Goal: Task Accomplishment & Management: Complete application form

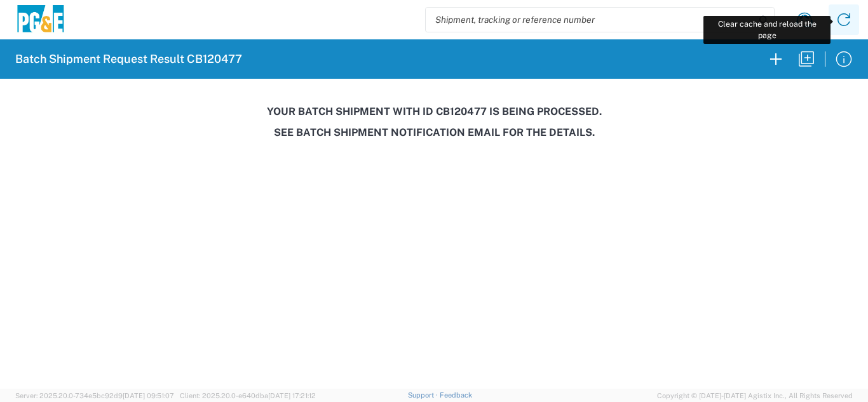
click at [840, 24] on icon at bounding box center [844, 19] width 13 height 13
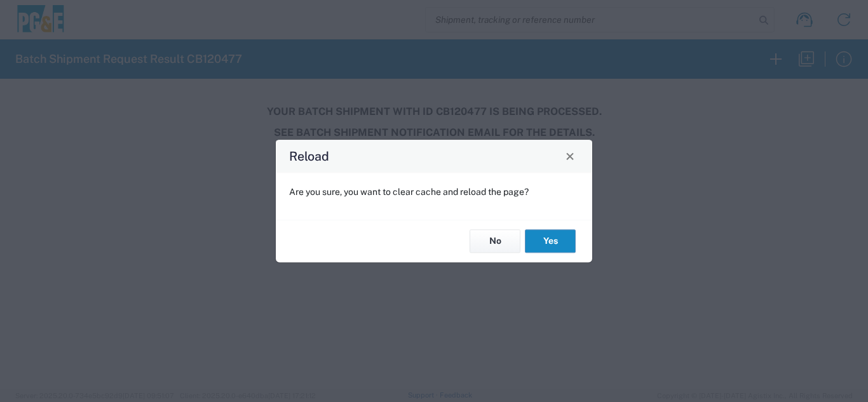
click at [544, 234] on button "Yes" at bounding box center [550, 242] width 51 height 24
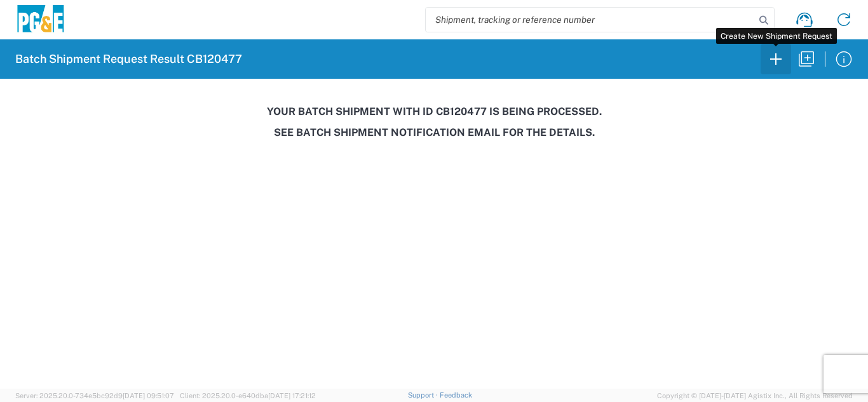
click at [777, 60] on icon "button" at bounding box center [776, 59] width 20 height 20
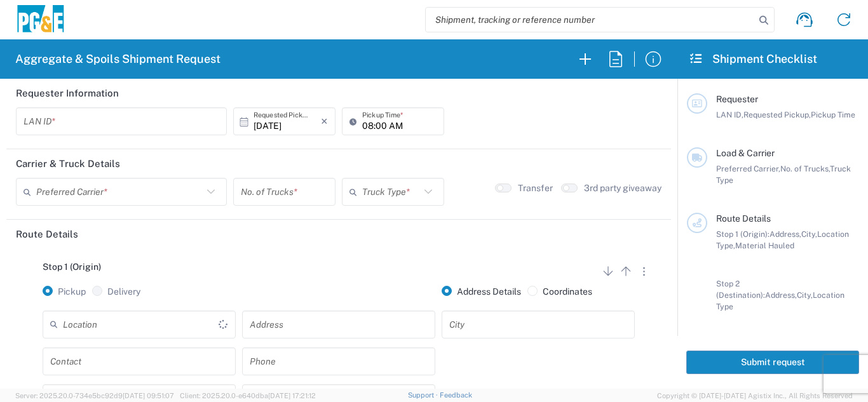
click at [78, 123] on input "text" at bounding box center [122, 122] width 196 height 22
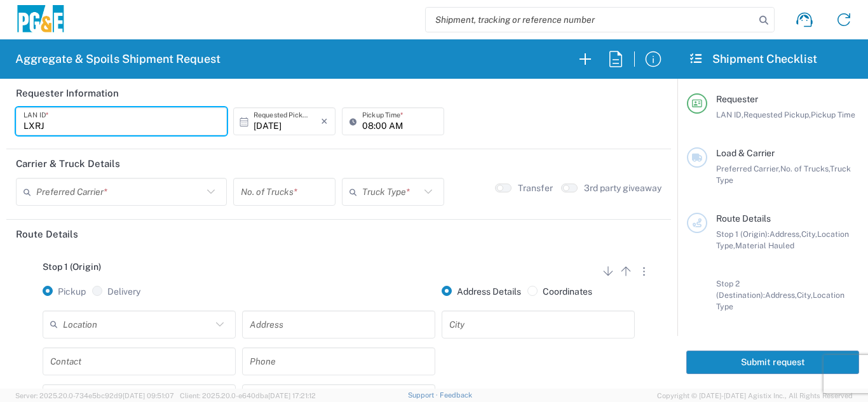
type input "LXRJ"
click at [362, 128] on input "08:00 AM" at bounding box center [399, 122] width 74 height 22
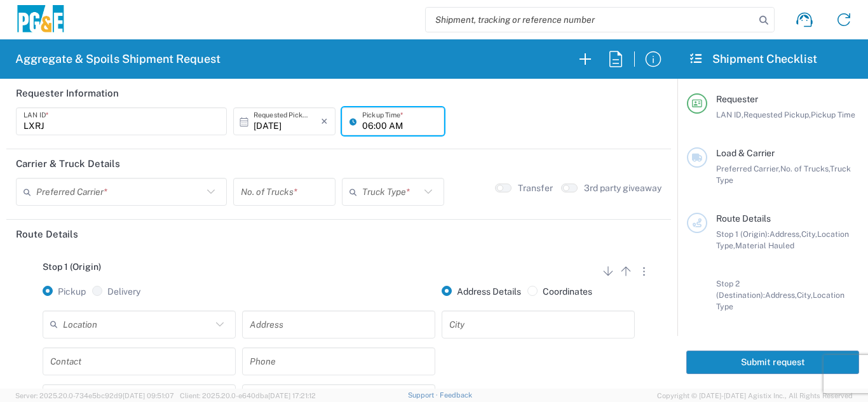
type input "06:00 AM"
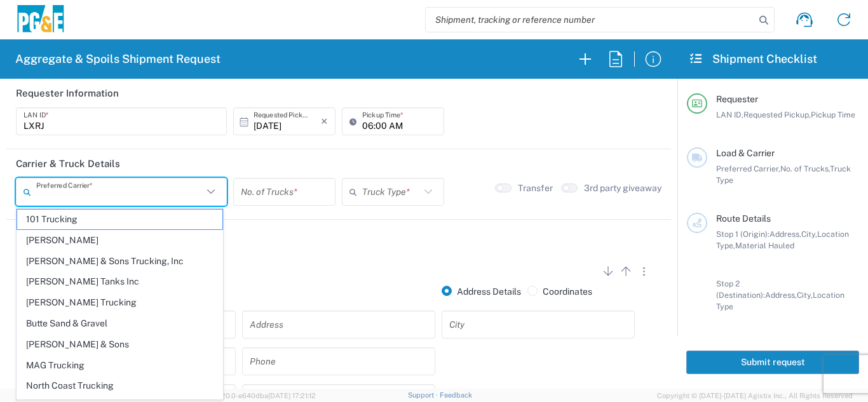
click at [128, 195] on input "text" at bounding box center [119, 192] width 167 height 22
click at [60, 303] on span "[PERSON_NAME] Trucking" at bounding box center [119, 303] width 205 height 20
type input "[PERSON_NAME] Trucking"
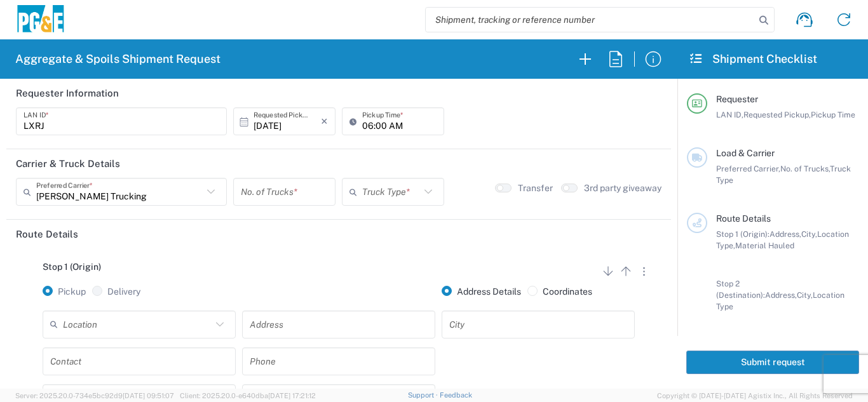
click at [266, 190] on input "number" at bounding box center [284, 192] width 87 height 22
type input "5"
click at [388, 187] on input "text" at bounding box center [391, 192] width 58 height 22
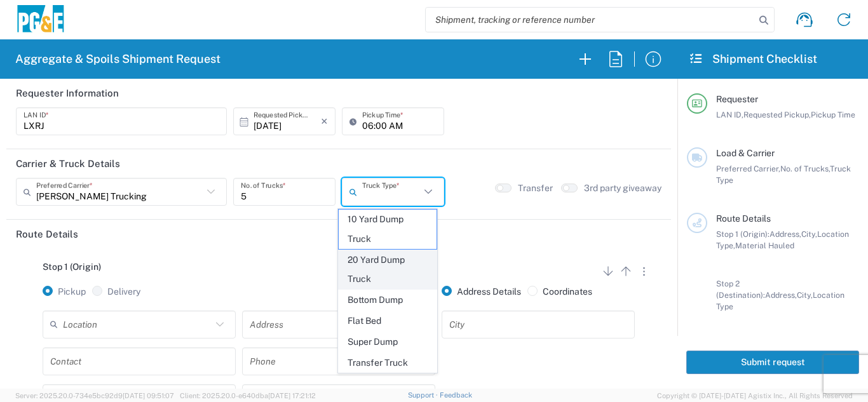
click at [379, 265] on span "20 Yard Dump Truck" at bounding box center [388, 269] width 99 height 39
type input "20 Yard Dump Truck"
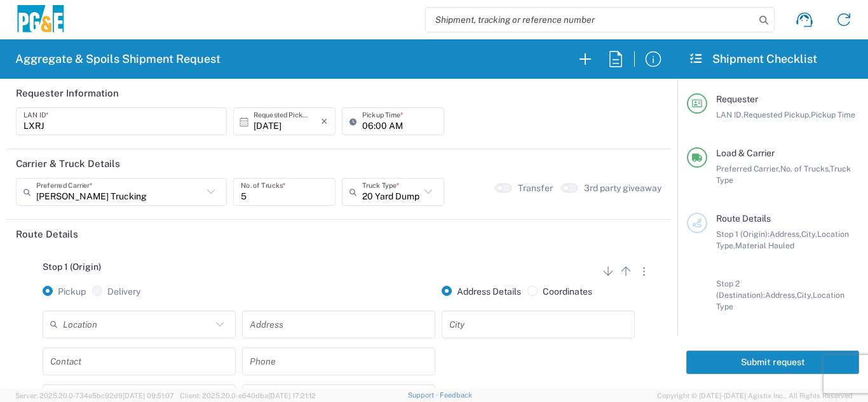
click at [346, 258] on div "Stop 1 (Origin) Add Stop Above Add Stop Below Remove Stop Pickup Delivery Addre…" at bounding box center [339, 349] width 646 height 200
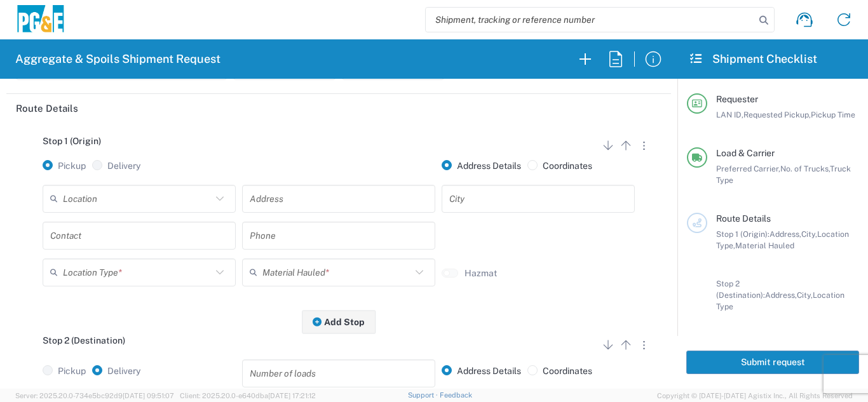
scroll to position [127, 0]
click at [143, 210] on div "Location" at bounding box center [139, 198] width 193 height 28
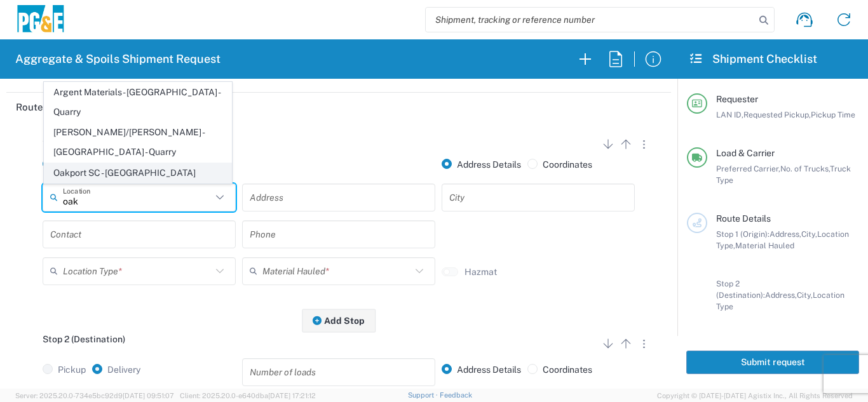
click at [62, 167] on span "Oakport SC - [GEOGRAPHIC_DATA]" at bounding box center [137, 173] width 187 height 20
type input "Oakport SC - [GEOGRAPHIC_DATA]"
type input "[STREET_ADDRESS]"
type input "[GEOGRAPHIC_DATA]"
type input "Business No Loading Dock"
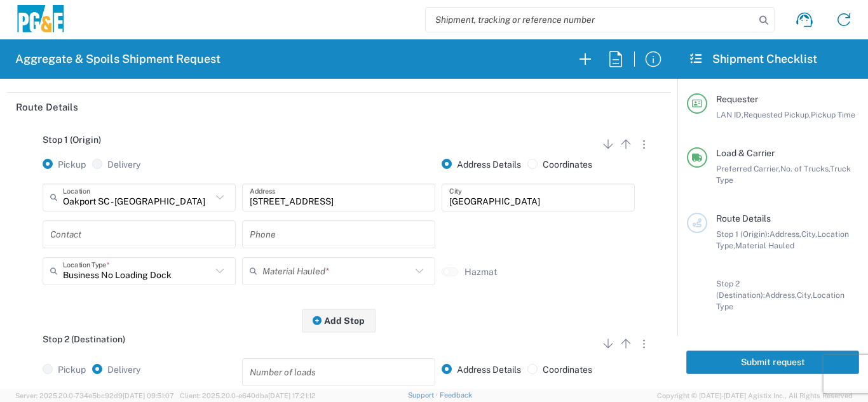
click at [94, 236] on input "text" at bounding box center [139, 234] width 178 height 22
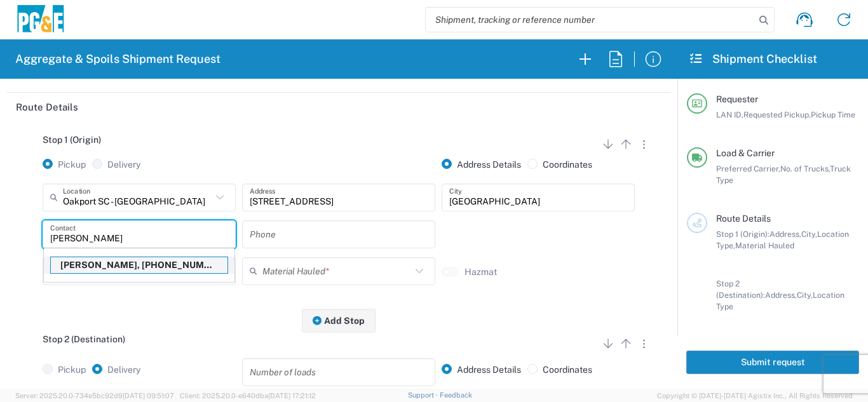
click at [109, 266] on p "[PERSON_NAME], [PHONE_NUMBER]" at bounding box center [139, 265] width 177 height 16
type input "[PERSON_NAME]"
type input "[PHONE_NUMBER]"
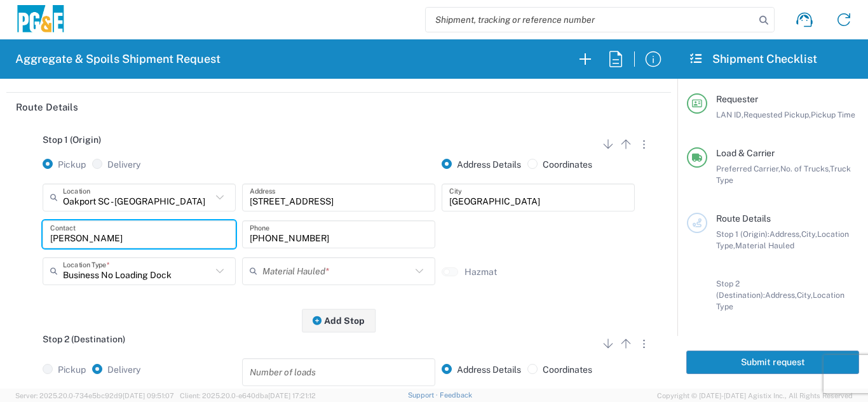
click at [284, 268] on input "text" at bounding box center [337, 271] width 149 height 22
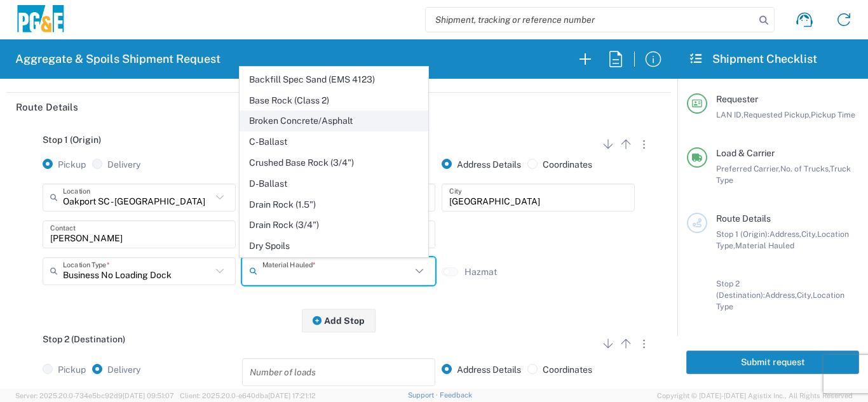
scroll to position [191, 0]
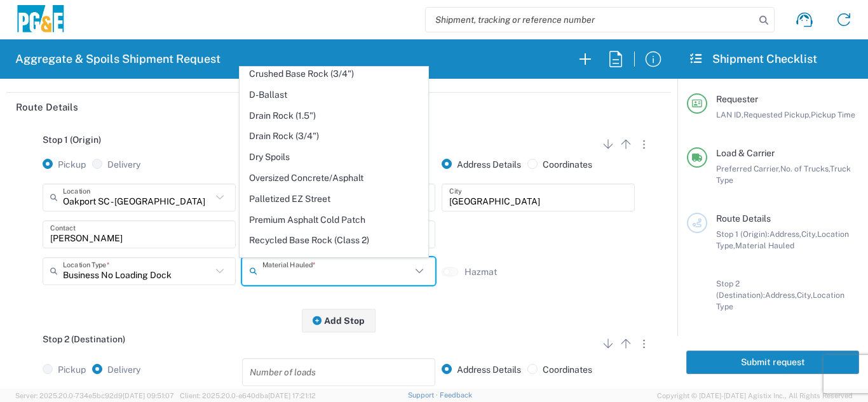
drag, startPoint x: 291, startPoint y: 160, endPoint x: 291, endPoint y: 177, distance: 17.8
click at [291, 159] on span "Dry Spoils" at bounding box center [333, 157] width 187 height 20
type input "Dry Spoils"
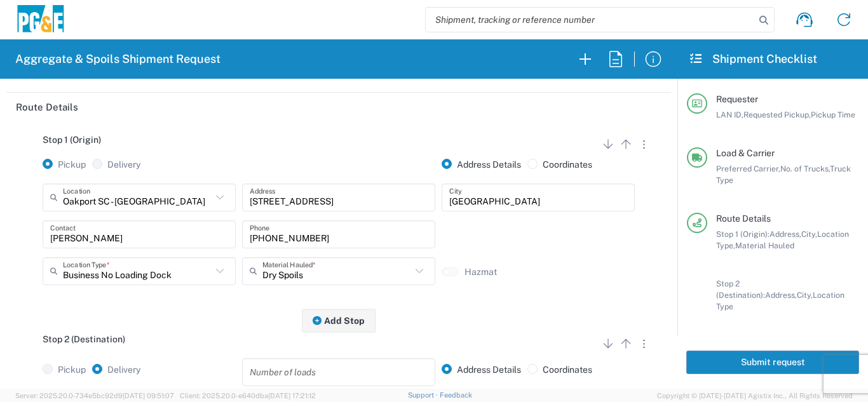
click at [229, 315] on div "Stop 1 (Origin) Add Stop Above Add Stop Below Remove Stop Pickup Delivery Addre…" at bounding box center [339, 221] width 646 height 200
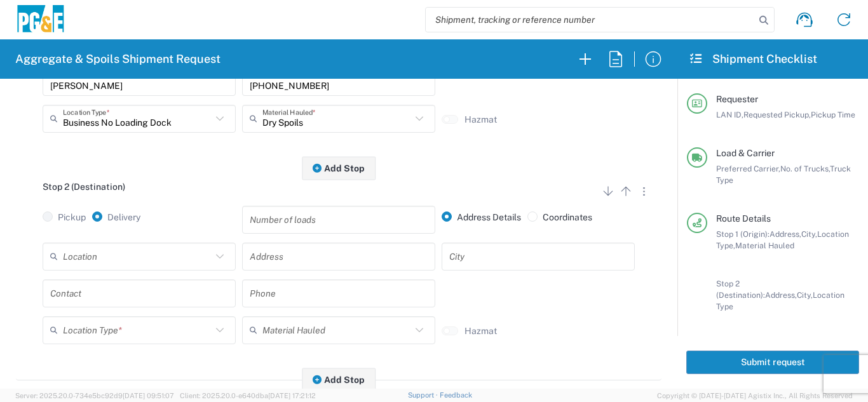
scroll to position [318, 0]
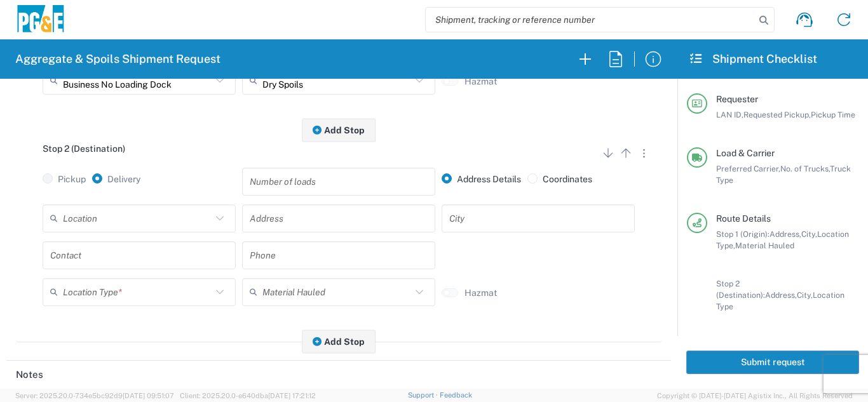
click at [130, 212] on input "text" at bounding box center [137, 218] width 149 height 22
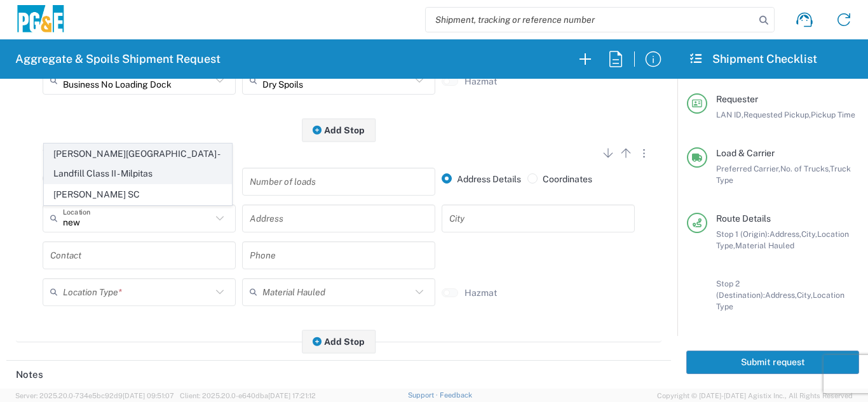
click at [121, 175] on span "[PERSON_NAME][GEOGRAPHIC_DATA] - Landfill Class II - Milpitas" at bounding box center [137, 163] width 187 height 39
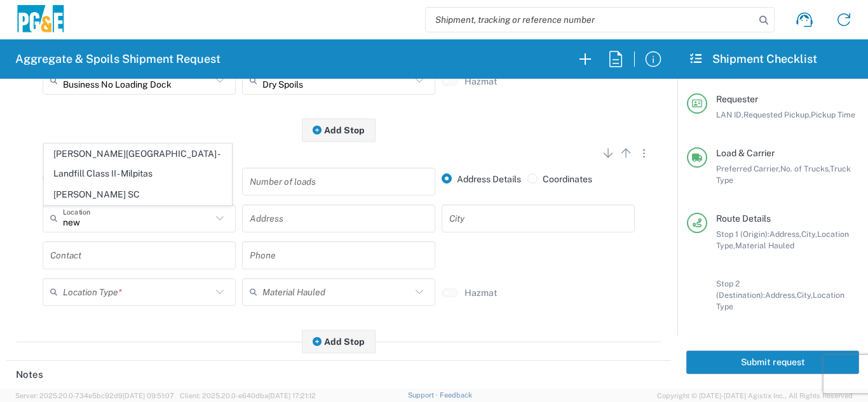
type input "[PERSON_NAME][GEOGRAPHIC_DATA] - Landfill Class II - Milpitas"
type input "[STREET_ADDRESS][PERSON_NAME]"
type input "Milpitas"
type input "Landfill"
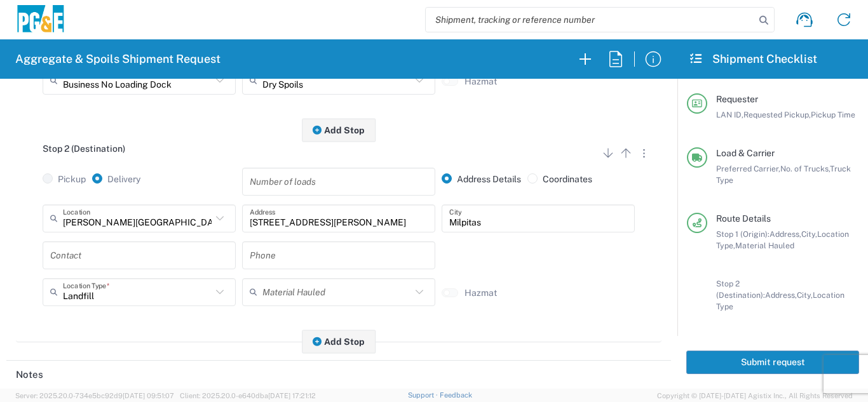
click at [121, 263] on input "text" at bounding box center [139, 255] width 178 height 22
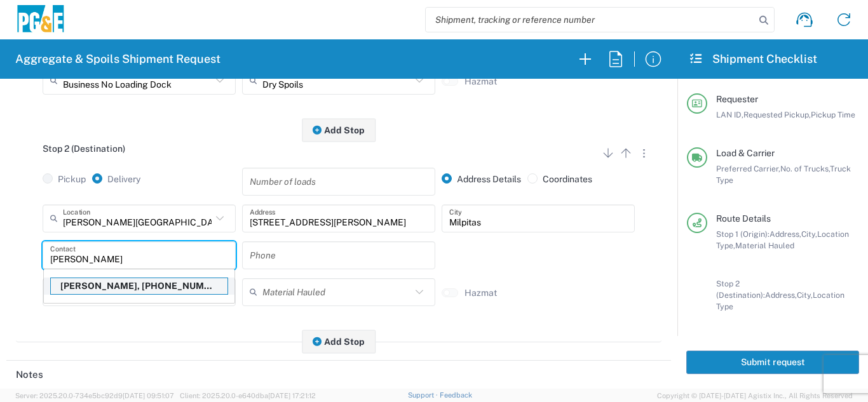
click at [119, 289] on p "[PERSON_NAME], [PHONE_NUMBER]" at bounding box center [139, 286] width 177 height 16
type input "[PERSON_NAME]"
type input "[PHONE_NUMBER]"
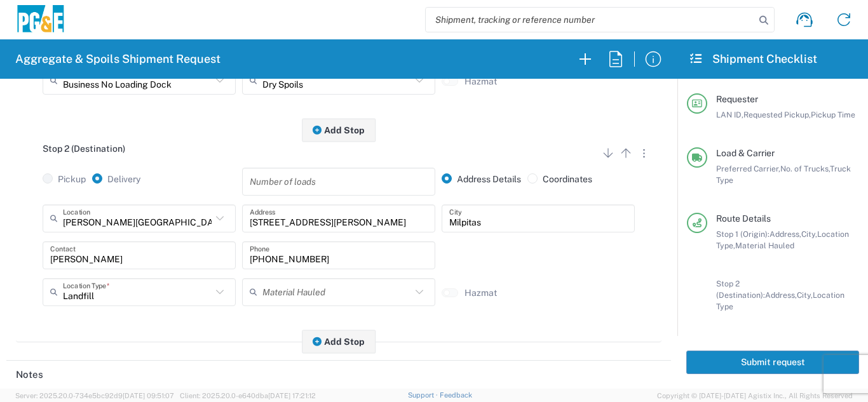
click at [147, 343] on div "Stop 2 (Destination) Add Stop Above Add Stop Below Remove Stop Pickup Delivery …" at bounding box center [339, 236] width 646 height 212
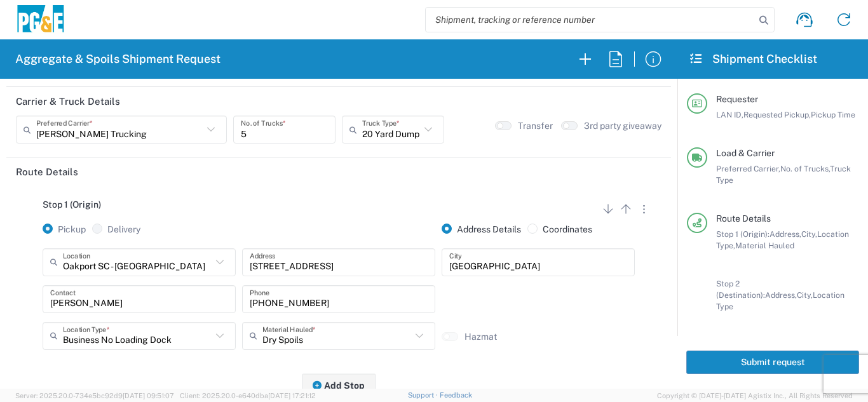
scroll to position [0, 0]
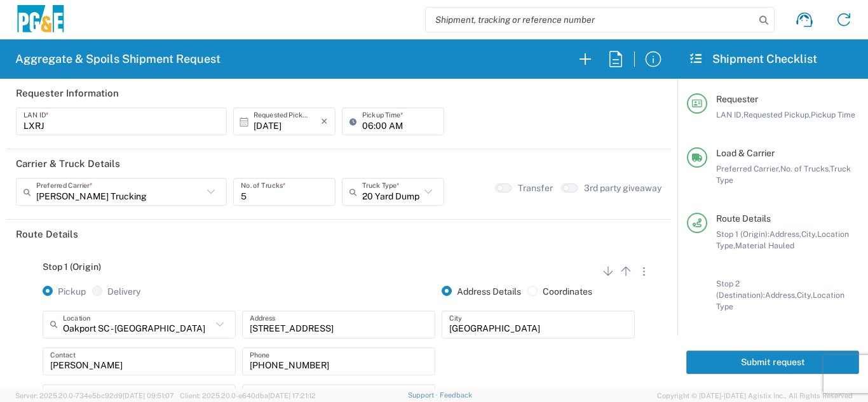
click at [729, 351] on button "Submit request" at bounding box center [773, 363] width 173 height 24
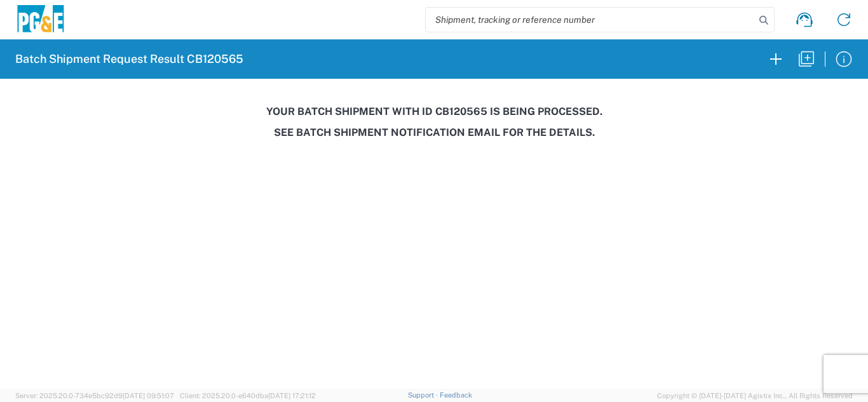
click at [664, 166] on agx-forms-host "Batch Shipment Request Result CB120565 Your batch shipment with id CB120565 is …" at bounding box center [434, 201] width 868 height 402
click at [804, 63] on icon "button" at bounding box center [807, 59] width 20 height 20
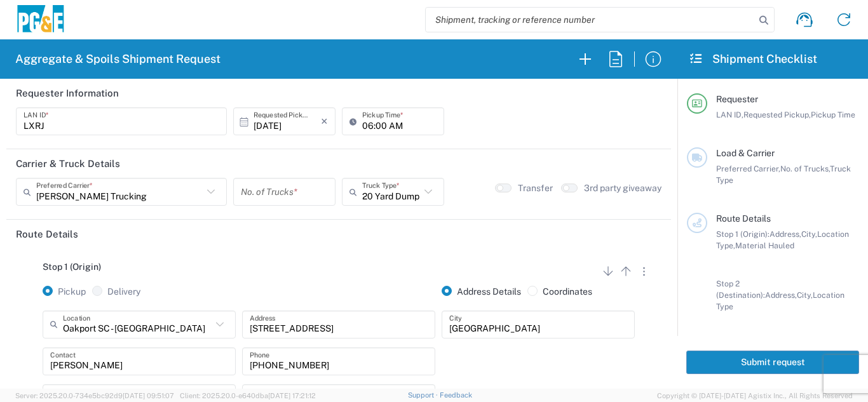
click at [375, 124] on input "06:00 AM" at bounding box center [399, 122] width 74 height 22
click at [378, 124] on input "06:00 AM" at bounding box center [399, 122] width 74 height 22
type input "06:30 AM"
click at [288, 198] on input "number" at bounding box center [284, 192] width 87 height 22
type input "5"
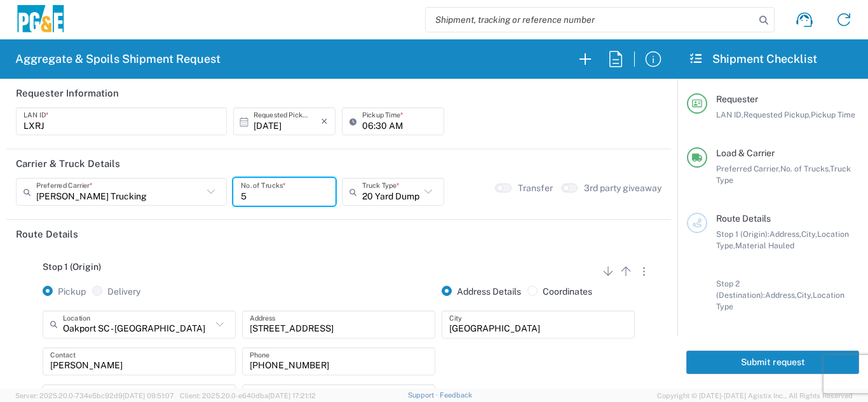
click at [270, 268] on div "Stop 1 (Origin) Add Stop Above Add Stop Below Remove Stop" at bounding box center [339, 274] width 646 height 24
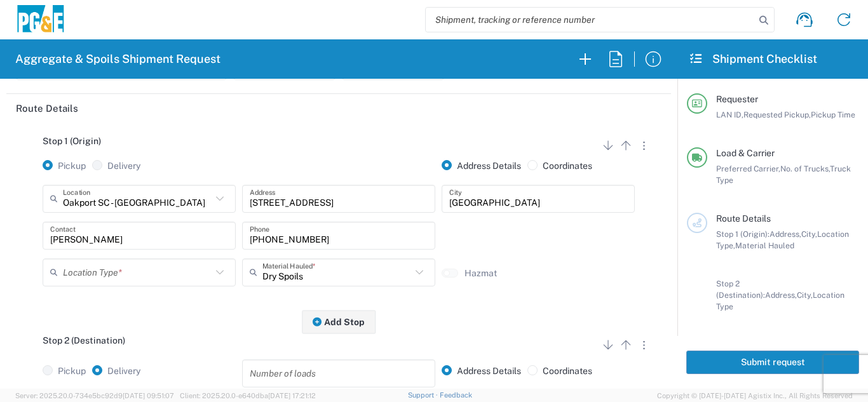
scroll to position [127, 0]
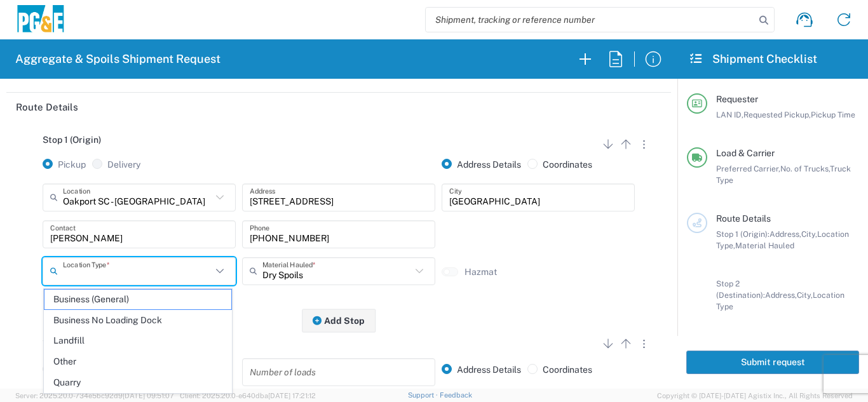
click at [141, 271] on input "text" at bounding box center [137, 271] width 149 height 22
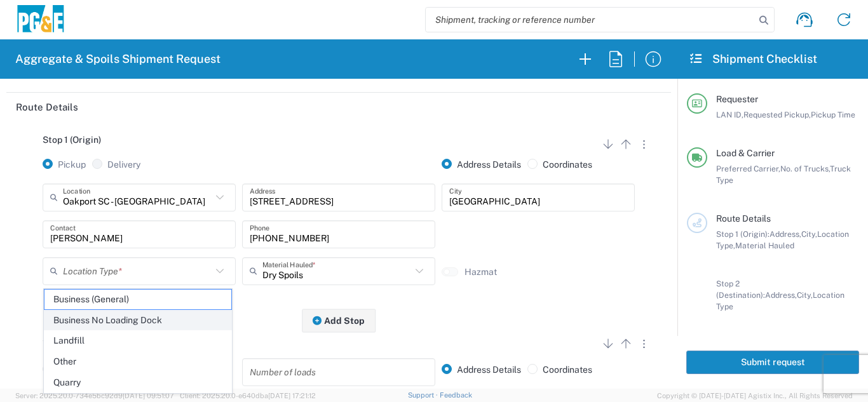
click at [102, 319] on span "Business No Loading Dock" at bounding box center [137, 321] width 187 height 20
type input "Business No Loading Dock"
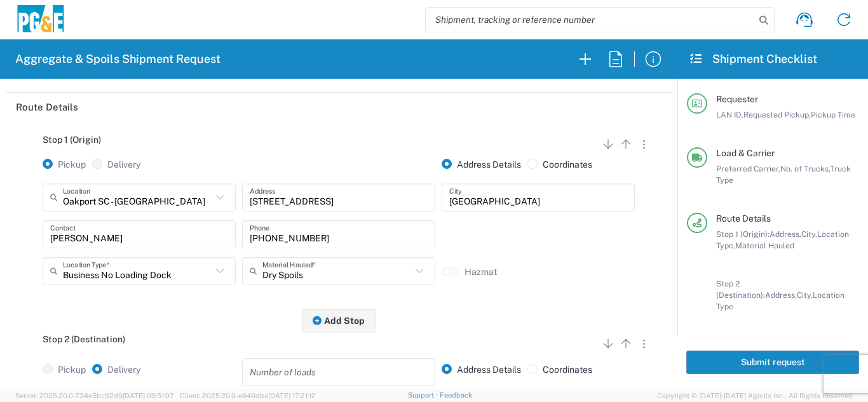
click at [142, 318] on div "Stop 1 (Origin) Add Stop Above Add Stop Below Remove Stop Pickup Delivery Addre…" at bounding box center [339, 221] width 646 height 200
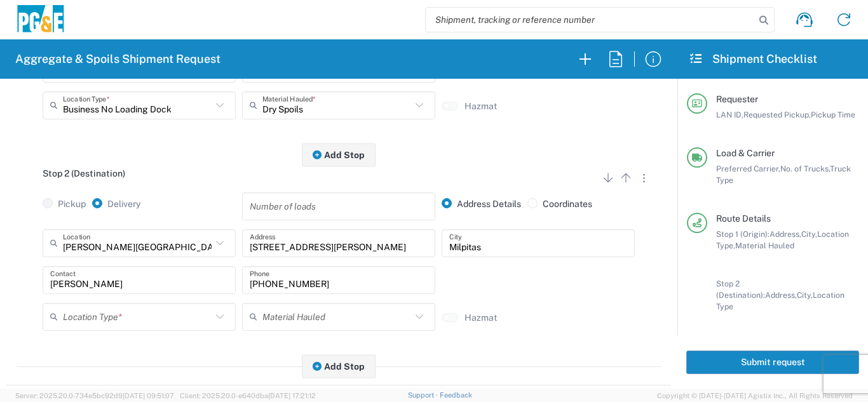
scroll to position [318, 0]
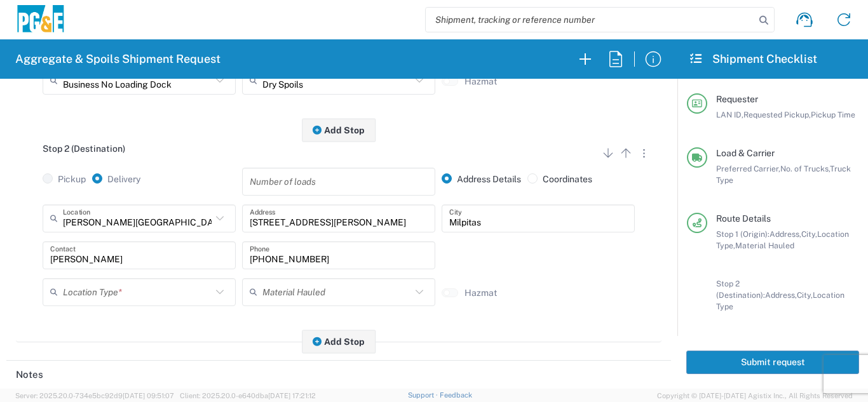
click at [130, 303] on input "text" at bounding box center [137, 292] width 149 height 22
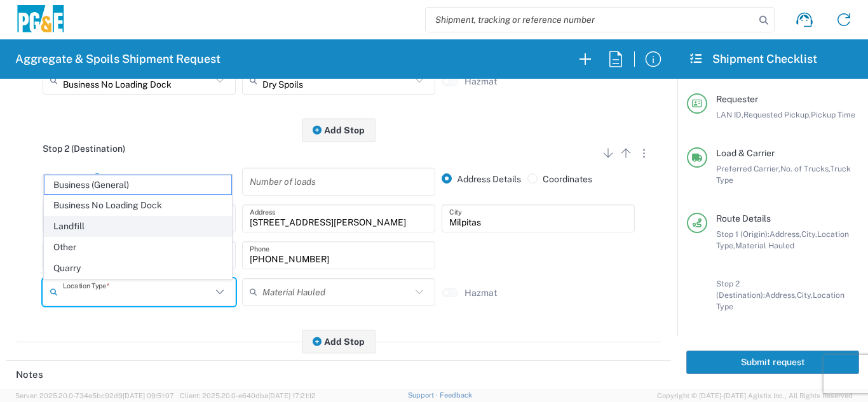
click at [86, 233] on span "Landfill" at bounding box center [137, 227] width 187 height 20
type input "Landfill"
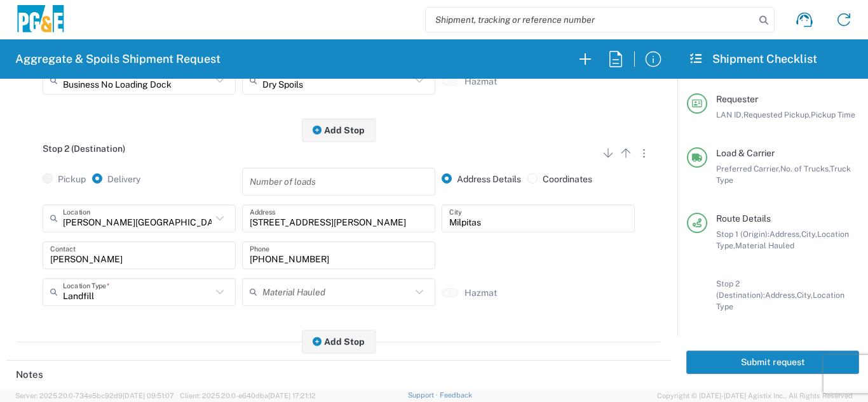
click at [145, 352] on main "Stop 1 (Origin) Add Stop Above Add Stop Below Remove Stop Pickup Delivery Addre…" at bounding box center [338, 143] width 665 height 425
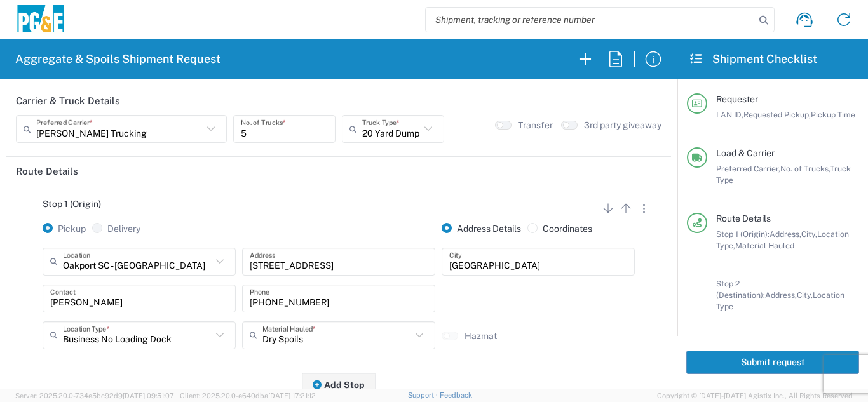
scroll to position [0, 0]
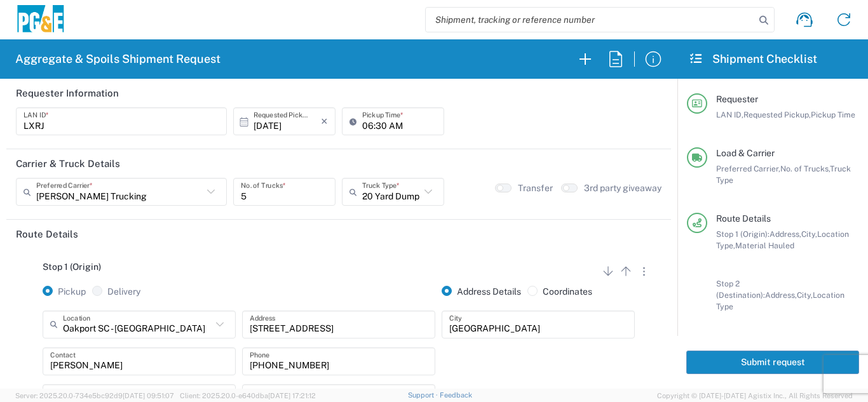
click at [724, 355] on button "Submit request" at bounding box center [773, 363] width 173 height 24
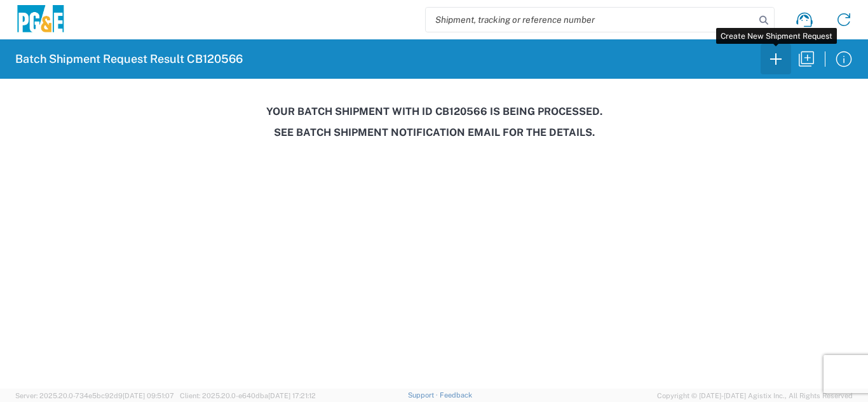
click at [776, 64] on icon "button" at bounding box center [776, 59] width 20 height 20
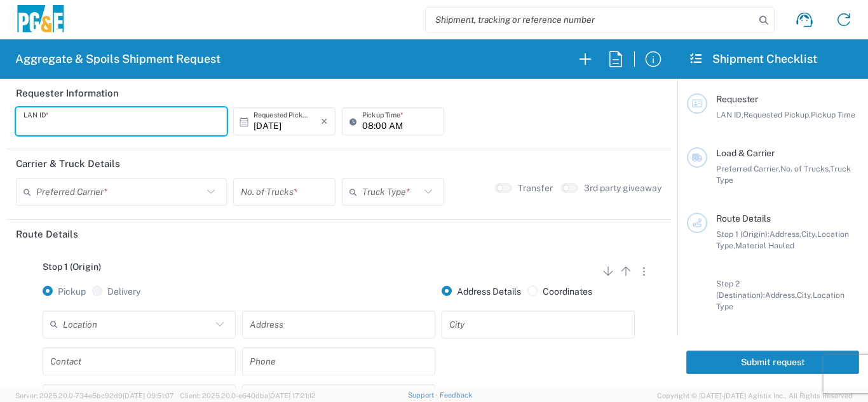
click at [126, 128] on input "text" at bounding box center [122, 122] width 196 height 22
type input "D4A6"
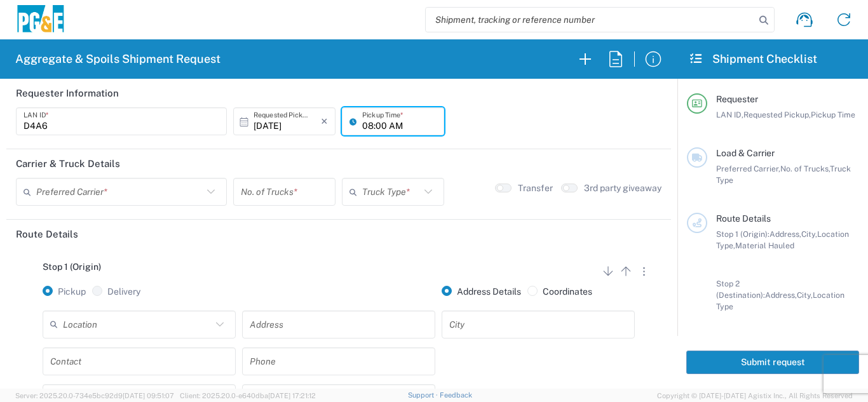
click at [366, 124] on input "08:00 AM" at bounding box center [399, 122] width 74 height 22
type input "06:00 AM"
click at [158, 196] on input "text" at bounding box center [119, 192] width 167 height 22
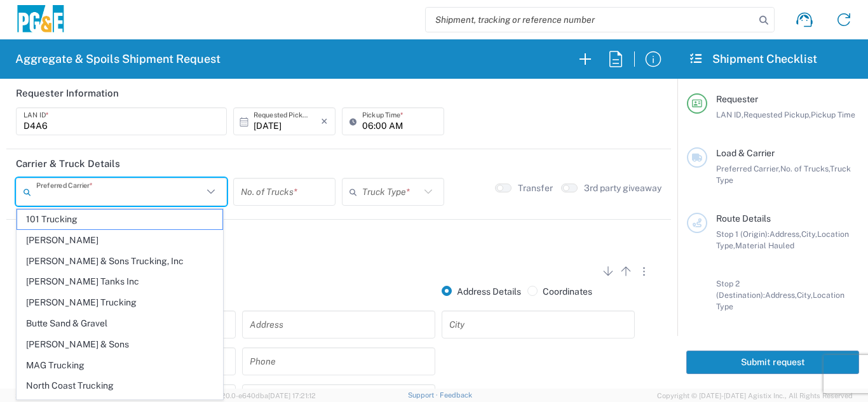
drag, startPoint x: 42, startPoint y: 304, endPoint x: 67, endPoint y: 292, distance: 28.2
click at [42, 303] on span "[PERSON_NAME] Trucking" at bounding box center [119, 303] width 205 height 20
type input "[PERSON_NAME] Trucking"
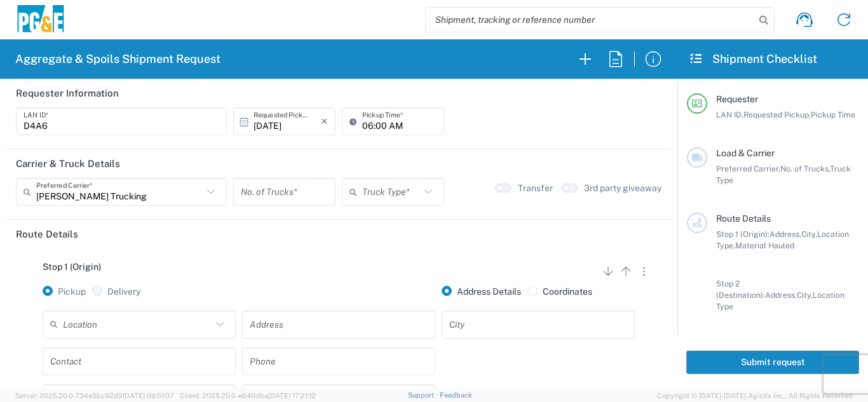
click at [286, 196] on input "number" at bounding box center [284, 192] width 87 height 22
type input "6"
click at [364, 194] on input "text" at bounding box center [391, 192] width 58 height 22
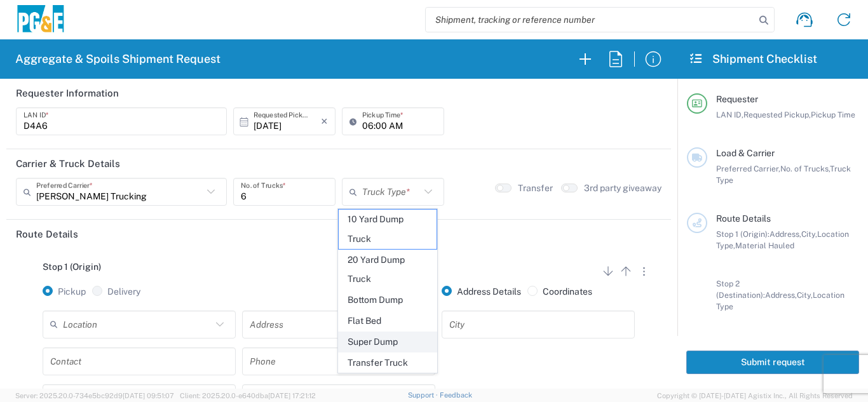
click at [383, 344] on span "Super Dump" at bounding box center [388, 342] width 99 height 20
type input "Super Dump"
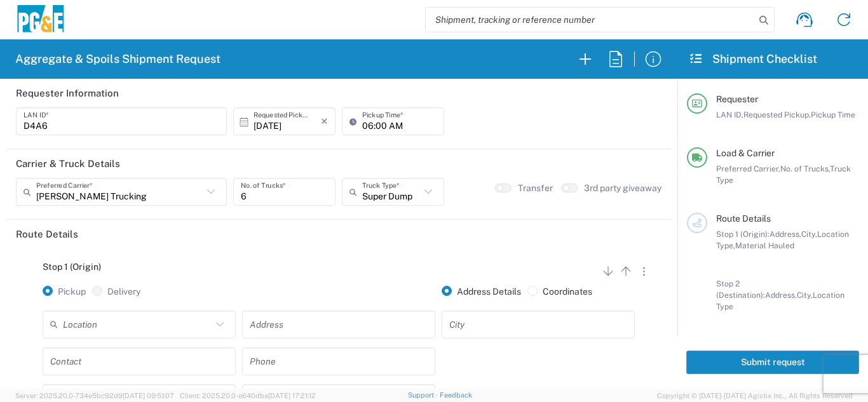
click at [336, 277] on div "Stop 1 (Origin) Add Stop Above Add Stop Below Remove Stop" at bounding box center [339, 274] width 646 height 24
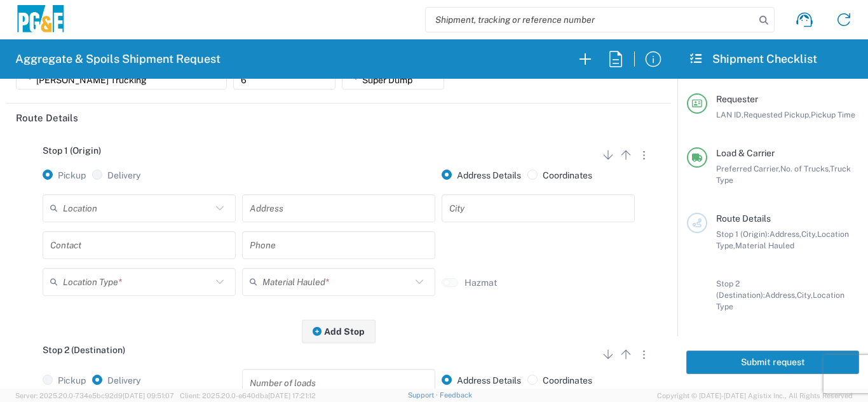
scroll to position [127, 0]
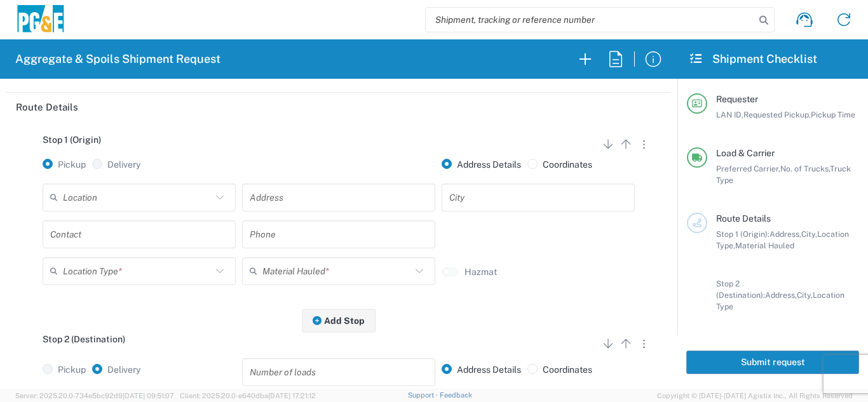
click at [160, 202] on input "text" at bounding box center [137, 197] width 149 height 22
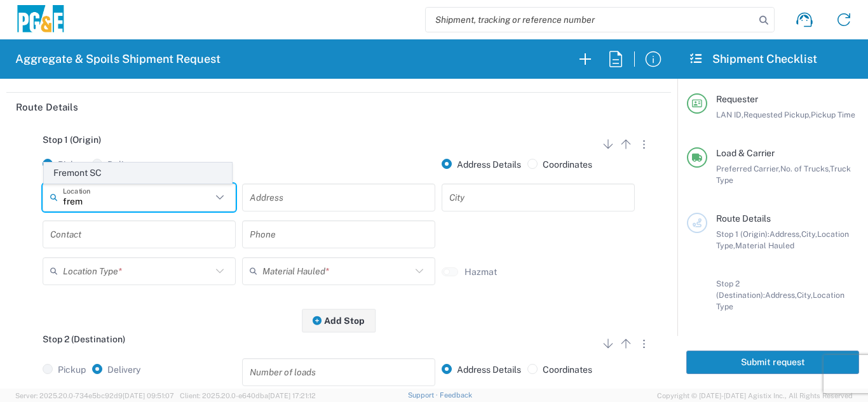
click at [100, 170] on span "Fremont SC" at bounding box center [137, 173] width 187 height 20
type input "Fremont SC"
type input "41800 Boscell Rd"
type input "Fremont"
type input "Business No Loading Dock"
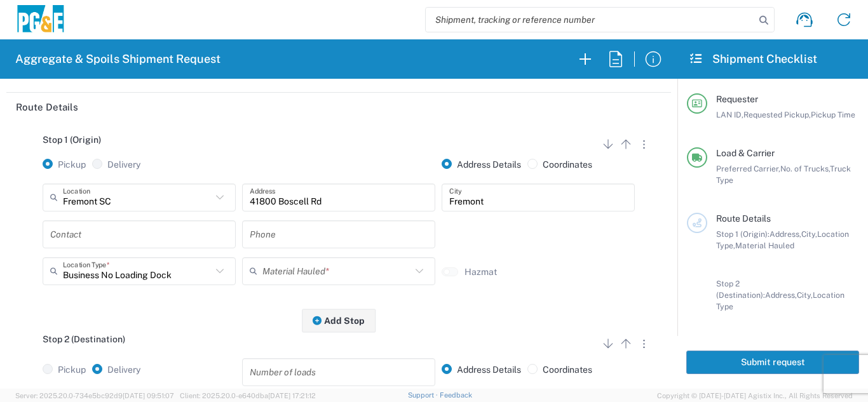
click at [106, 235] on input "text" at bounding box center [139, 234] width 178 height 22
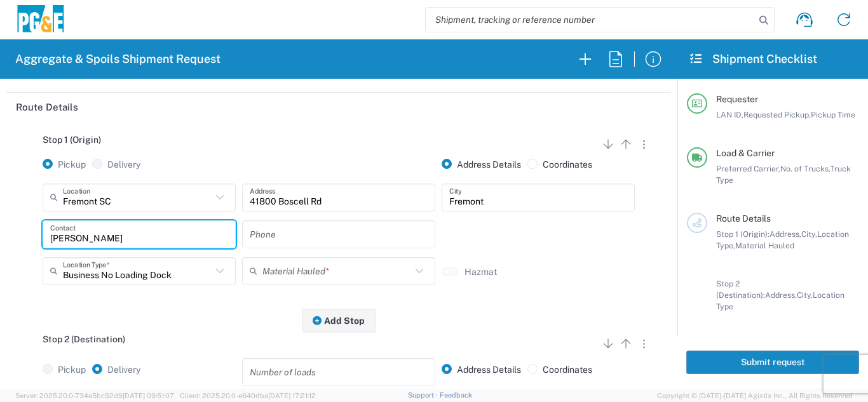
type input "[PERSON_NAME]"
click at [315, 227] on input "text" at bounding box center [339, 234] width 178 height 22
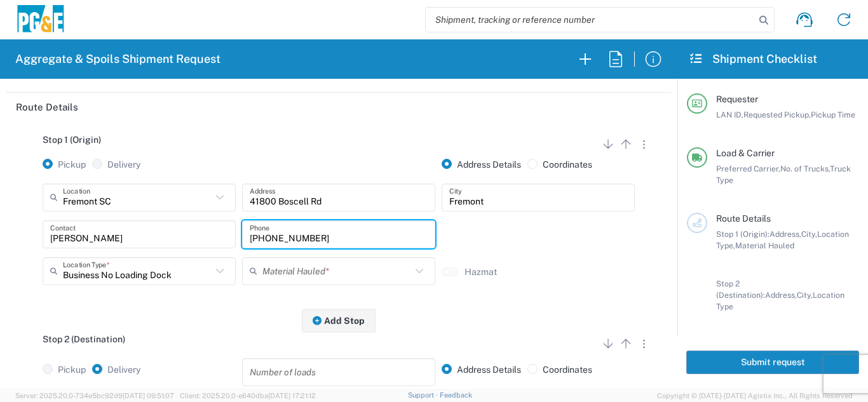
type input "[PHONE_NUMBER]"
click at [322, 273] on input "text" at bounding box center [337, 271] width 149 height 22
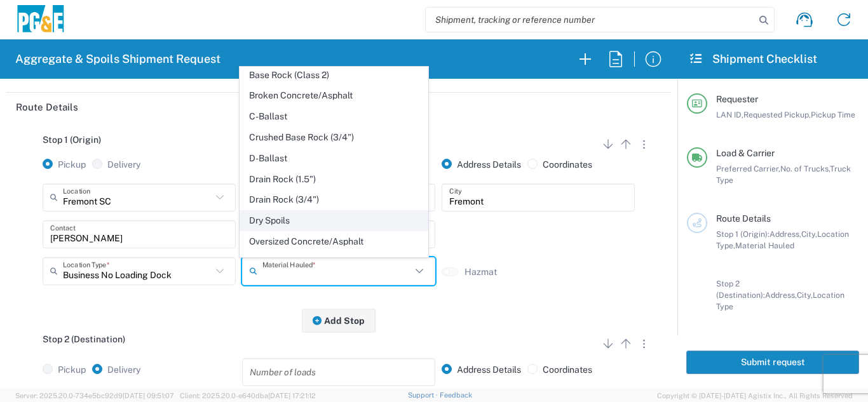
click at [296, 219] on span "Dry Spoils" at bounding box center [333, 221] width 187 height 20
type input "Dry Spoils"
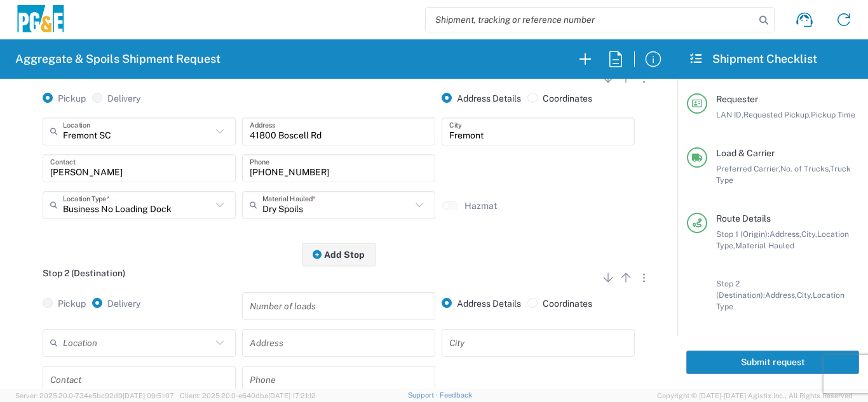
scroll to position [254, 0]
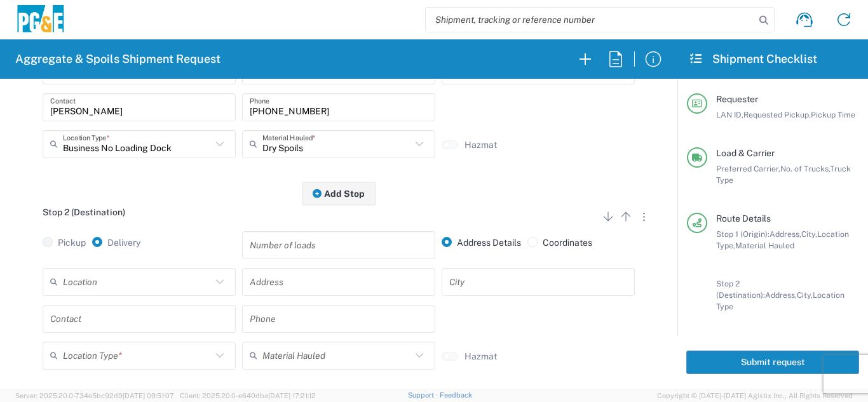
click at [133, 288] on input "text" at bounding box center [137, 282] width 149 height 22
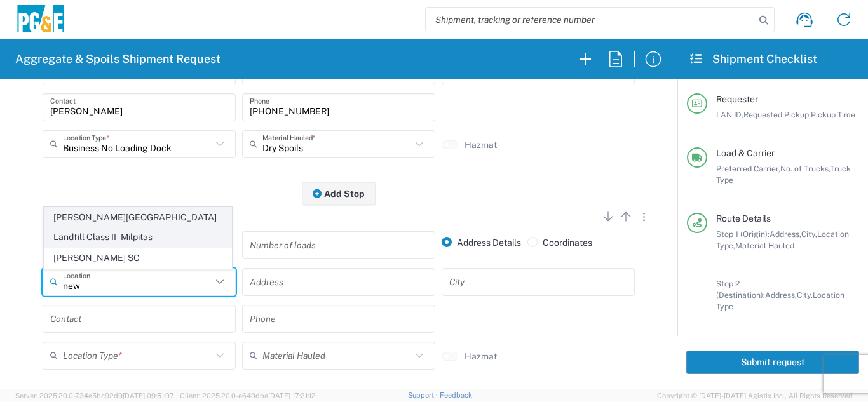
click at [152, 240] on span "[PERSON_NAME][GEOGRAPHIC_DATA] - Landfill Class II - Milpitas" at bounding box center [137, 227] width 187 height 39
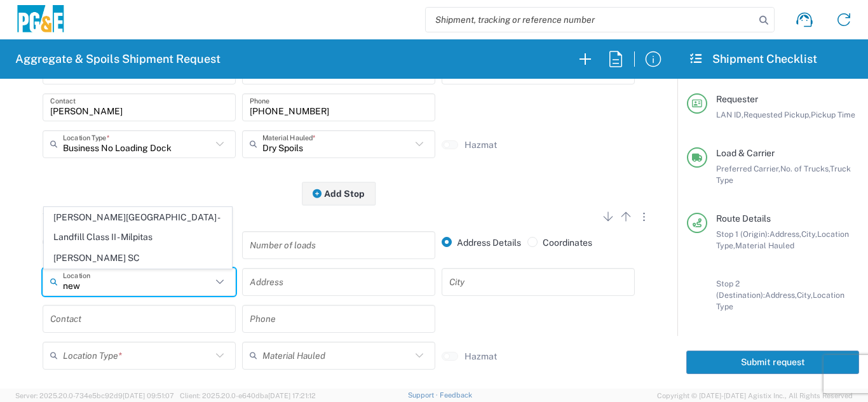
type input "[PERSON_NAME][GEOGRAPHIC_DATA] - Landfill Class II - Milpitas"
type input "[STREET_ADDRESS][PERSON_NAME]"
type input "Milpitas"
type input "Landfill"
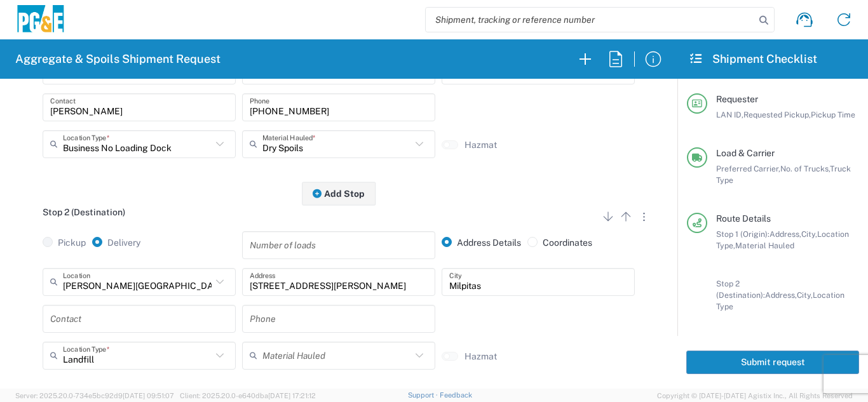
click at [97, 330] on input "text" at bounding box center [139, 319] width 178 height 22
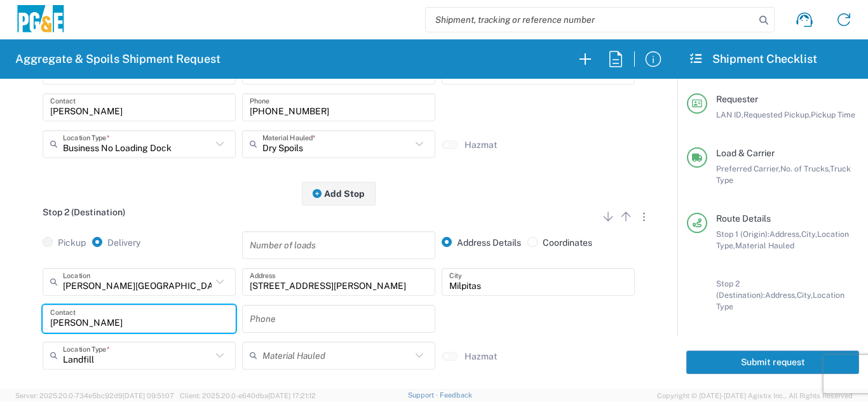
type input "[PERSON_NAME]"
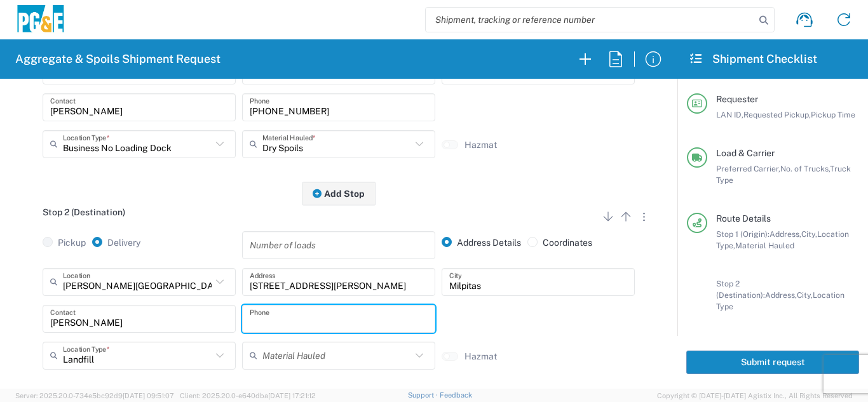
click at [277, 317] on input "text" at bounding box center [339, 319] width 178 height 22
type input "[PHONE_NUMBER]"
click at [217, 240] on div "Pickup Delivery" at bounding box center [139, 249] width 200 height 37
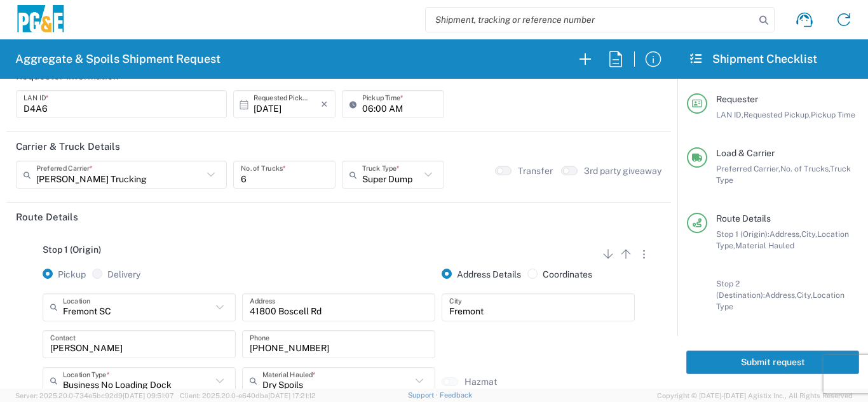
scroll to position [0, 0]
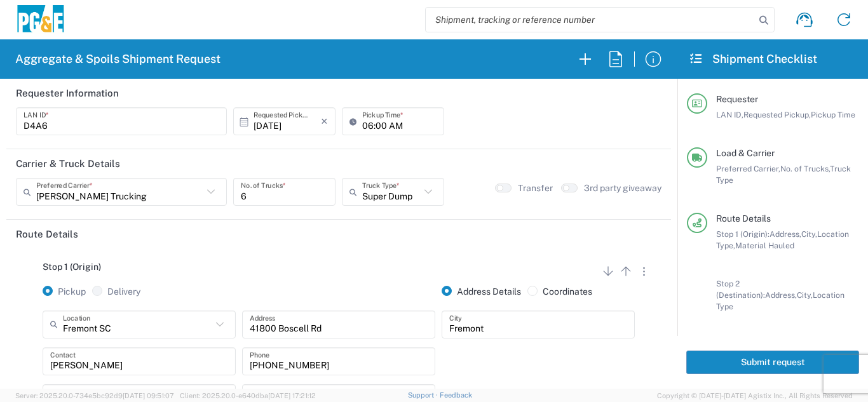
click at [794, 357] on button "Submit request" at bounding box center [773, 363] width 173 height 24
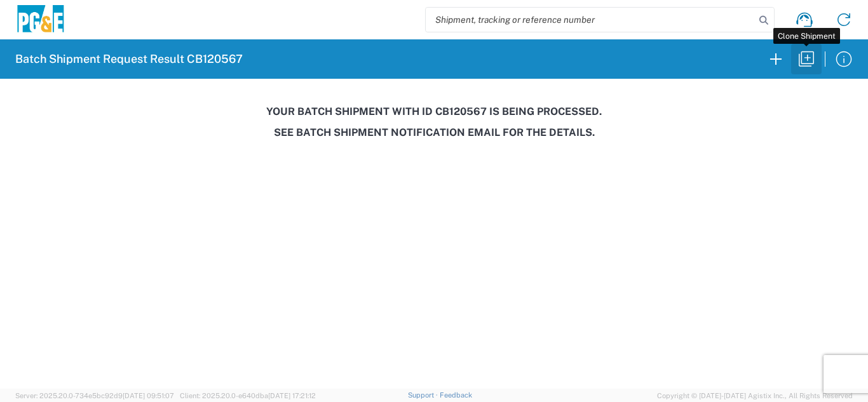
click at [812, 57] on icon "button" at bounding box center [807, 59] width 20 height 20
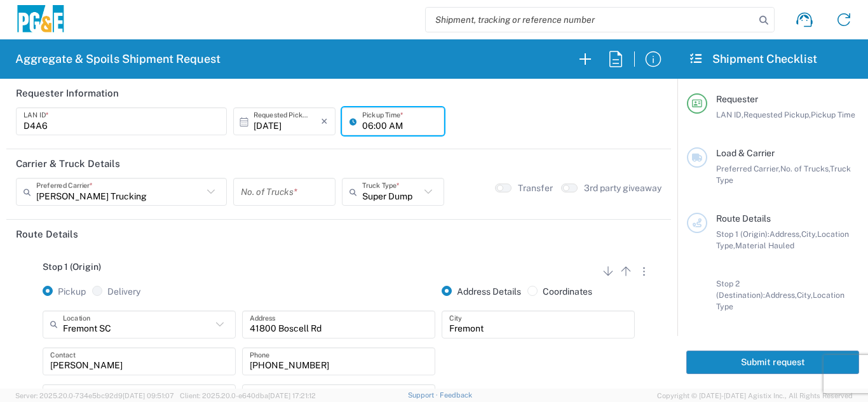
click at [376, 122] on input "06:00 AM" at bounding box center [399, 122] width 74 height 22
click at [377, 127] on input "06:00 AM" at bounding box center [399, 122] width 74 height 22
type input "06:30 AM"
click at [279, 196] on input "number" at bounding box center [284, 192] width 87 height 22
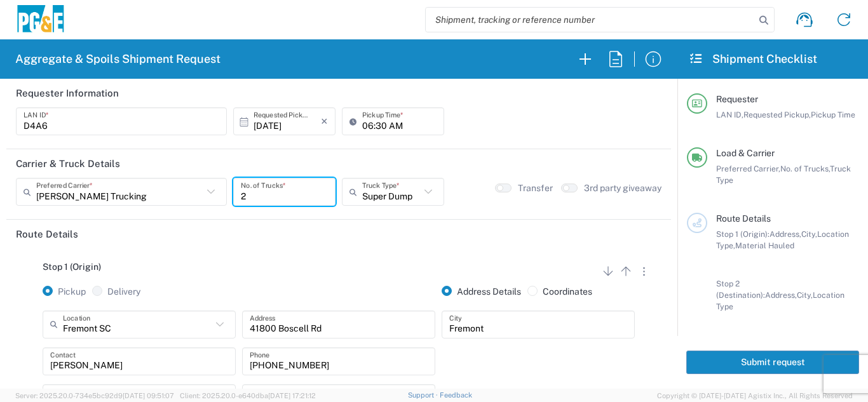
type input "2"
click at [249, 250] on div "Stop 1 (Origin) Add Stop Above Add Stop Below Remove Stop Pickup Delivery Addre…" at bounding box center [339, 349] width 646 height 200
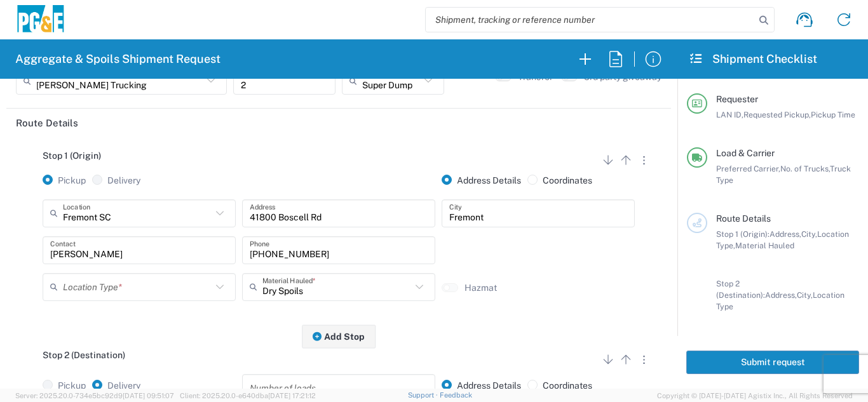
scroll to position [127, 0]
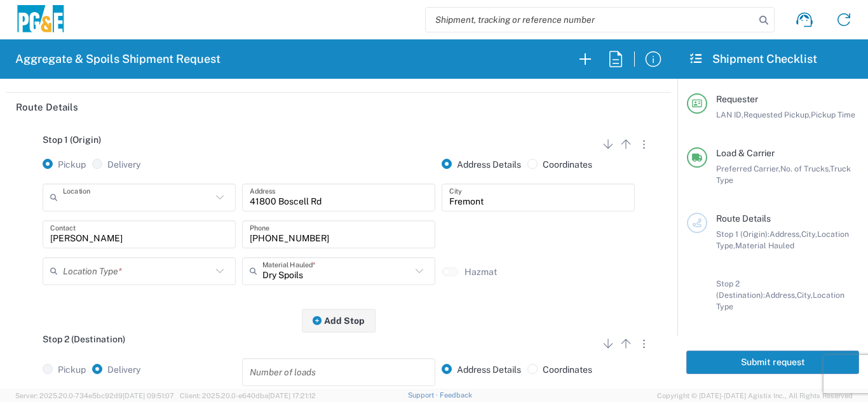
click at [186, 202] on input "text" at bounding box center [137, 197] width 149 height 22
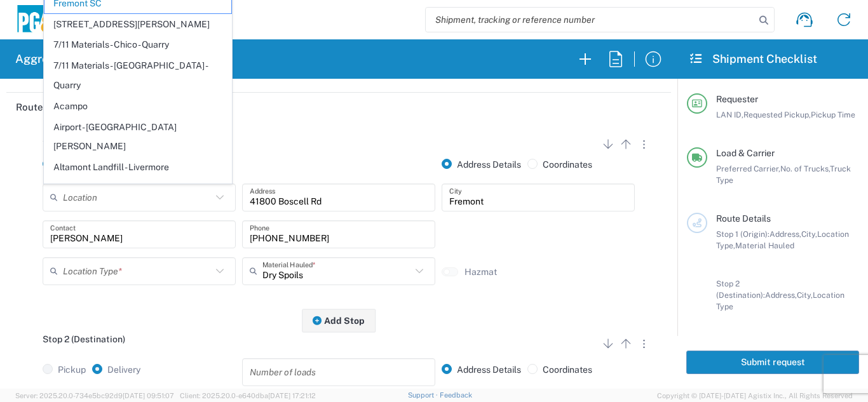
click at [69, 197] on input "text" at bounding box center [137, 197] width 149 height 22
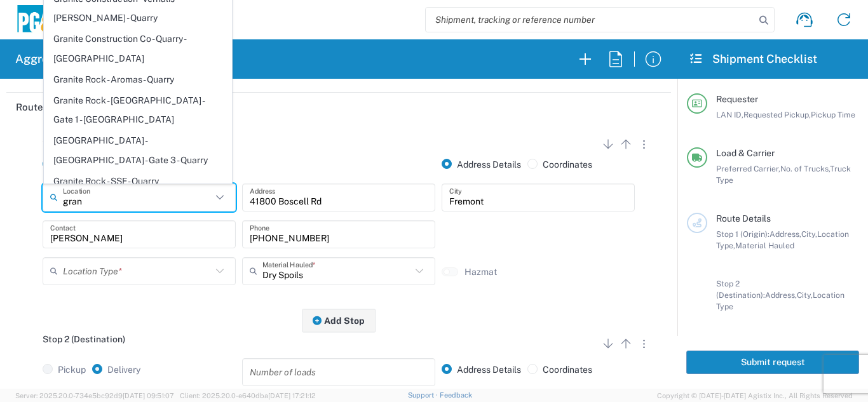
type input "gran"
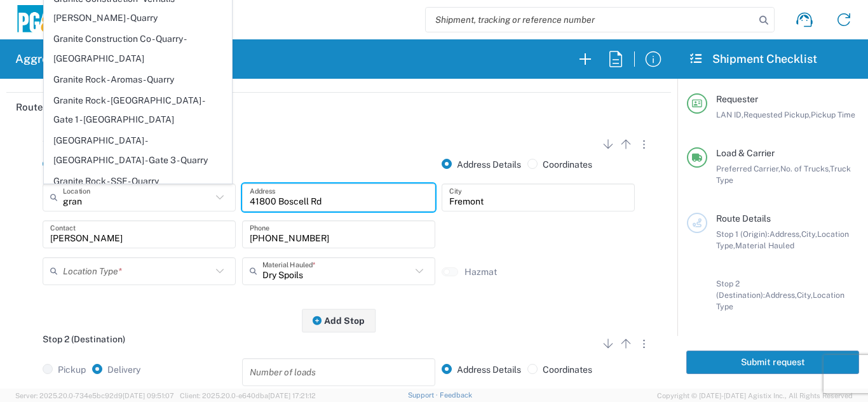
drag, startPoint x: 338, startPoint y: 200, endPoint x: 227, endPoint y: 194, distance: 111.4
click at [227, 194] on div "gran Location Granite Capay Granite Construction - [GEOGRAPHIC_DATA] - Quarry G…" at bounding box center [338, 202] width 599 height 37
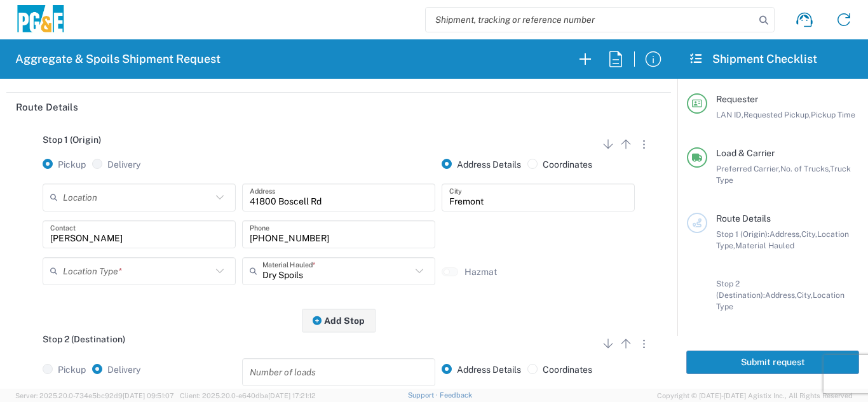
click at [357, 204] on input "41800 Boscell Rd" at bounding box center [339, 197] width 178 height 22
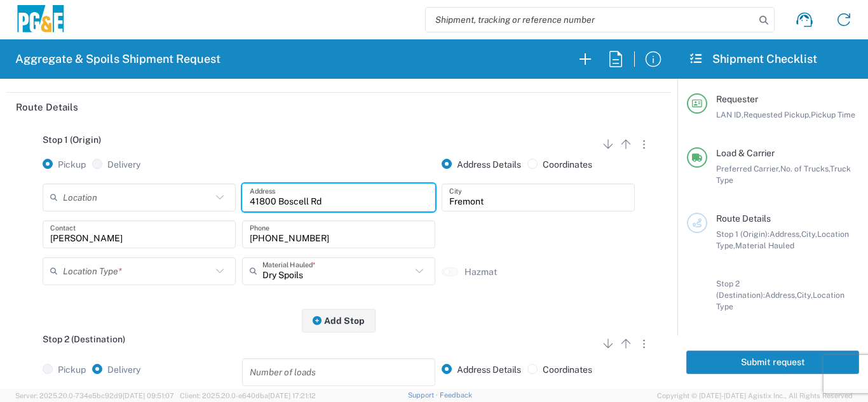
drag, startPoint x: 324, startPoint y: 202, endPoint x: 157, endPoint y: 201, distance: 166.6
click at [158, 200] on div "Location Granite Capay Granite Construction - [GEOGRAPHIC_DATA] - Quarry Granit…" at bounding box center [338, 202] width 599 height 37
type input "[STREET_ADDRESS][PERSON_NAME]"
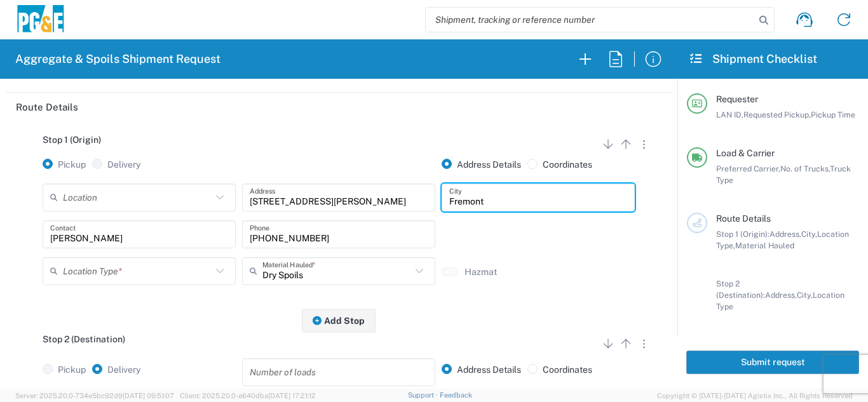
drag, startPoint x: 541, startPoint y: 196, endPoint x: 425, endPoint y: 193, distance: 115.8
click at [425, 193] on div "Location [STREET_ADDRESS][PERSON_NAME] - Quarry 7/11 Materials - [GEOGRAPHIC_DA…" at bounding box center [338, 202] width 599 height 37
type input "F"
type input "Pleasanton"
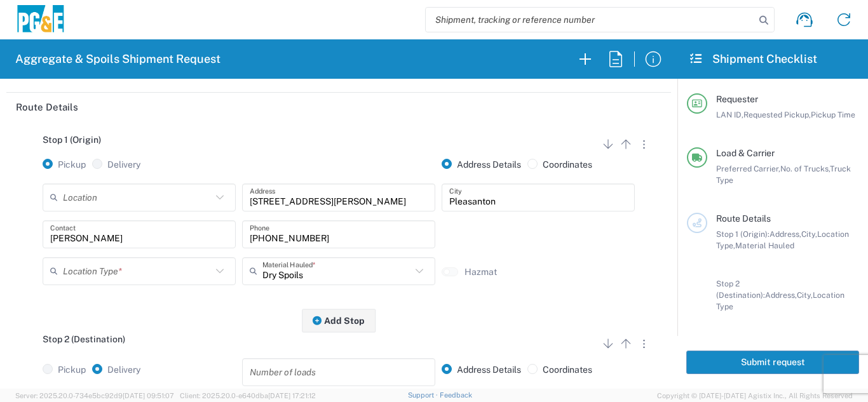
click at [142, 314] on div "Stop 1 (Origin) Add Stop Above Add Stop Below Remove Stop Pickup Delivery Addre…" at bounding box center [339, 221] width 646 height 200
click at [145, 276] on input "text" at bounding box center [137, 271] width 149 height 22
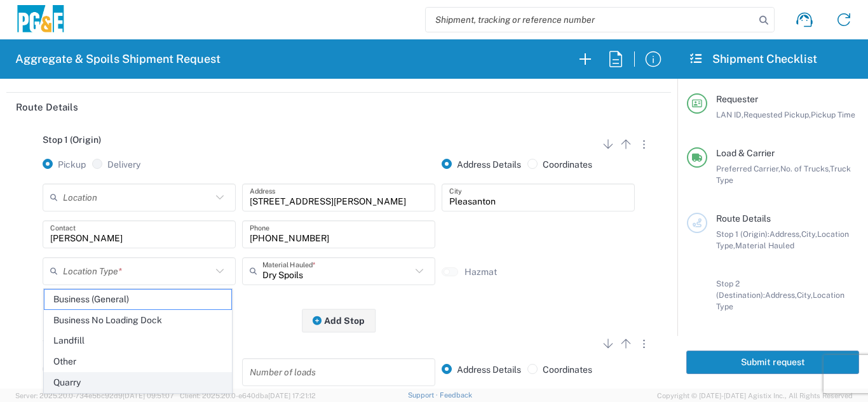
click at [78, 380] on span "Quarry" at bounding box center [137, 383] width 187 height 20
type input "Quarry"
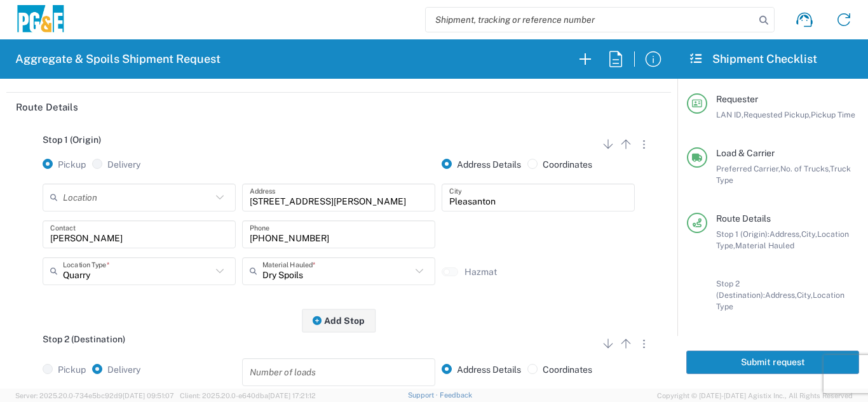
click at [195, 313] on div "Stop 1 (Origin) Add Stop Above Add Stop Below Remove Stop Pickup Delivery Addre…" at bounding box center [339, 221] width 646 height 200
click at [285, 275] on input "text" at bounding box center [337, 271] width 149 height 22
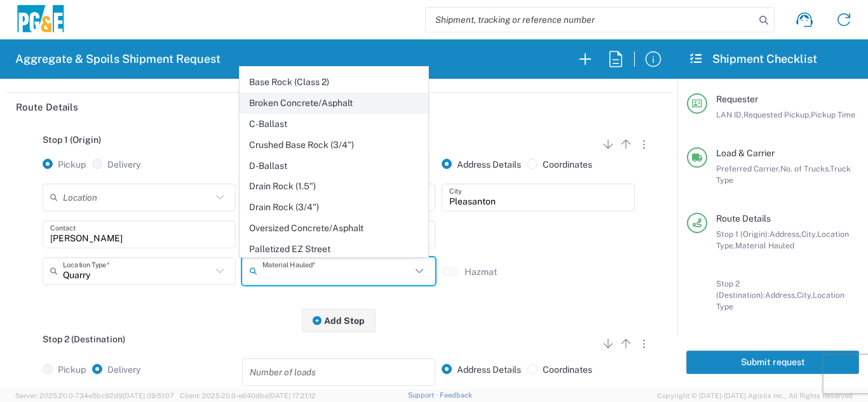
scroll to position [226, 0]
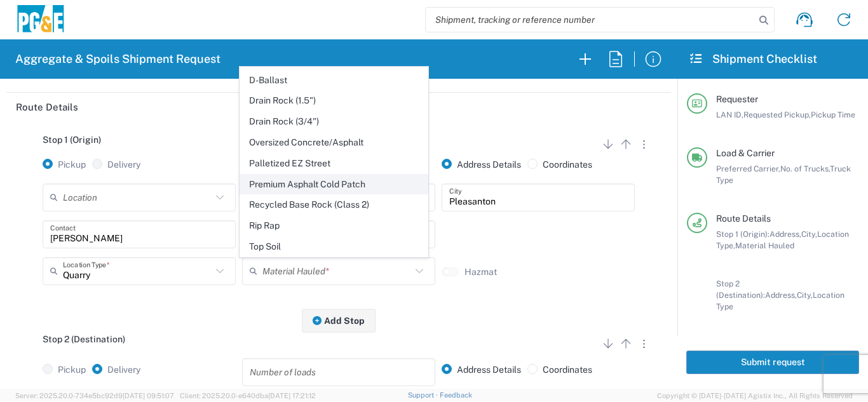
click at [353, 186] on span "Premium Asphalt Cold Patch" at bounding box center [333, 185] width 187 height 20
type input "Premium Asphalt Cold Patch"
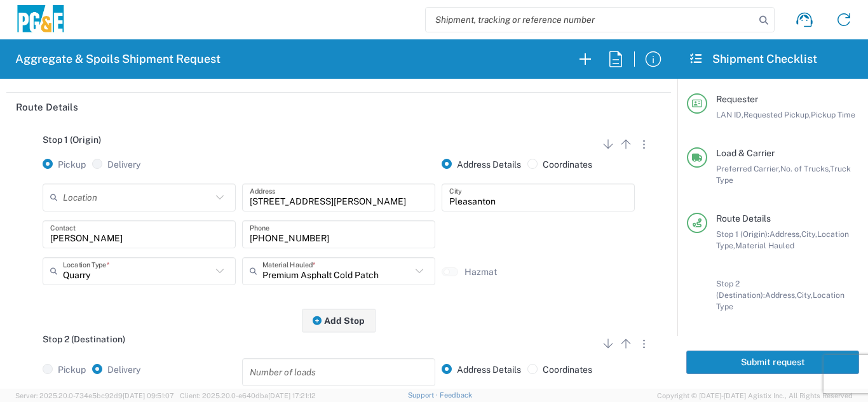
click at [177, 349] on div "Stop 2 (Destination) Add Stop Above Add Stop Below Remove Stop" at bounding box center [339, 346] width 646 height 24
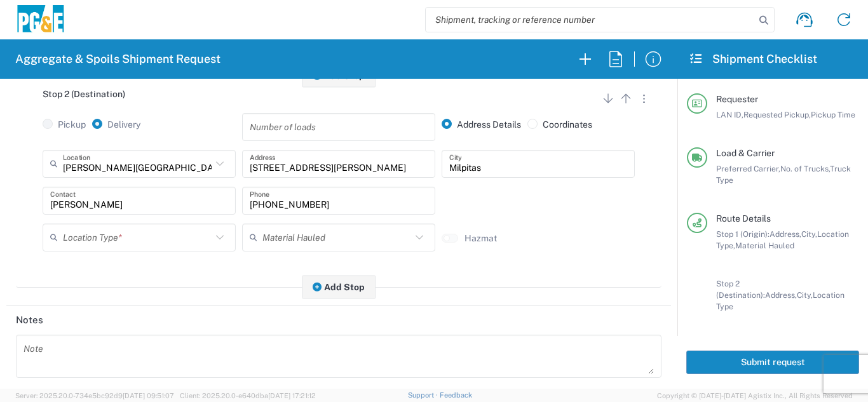
scroll to position [381, 0]
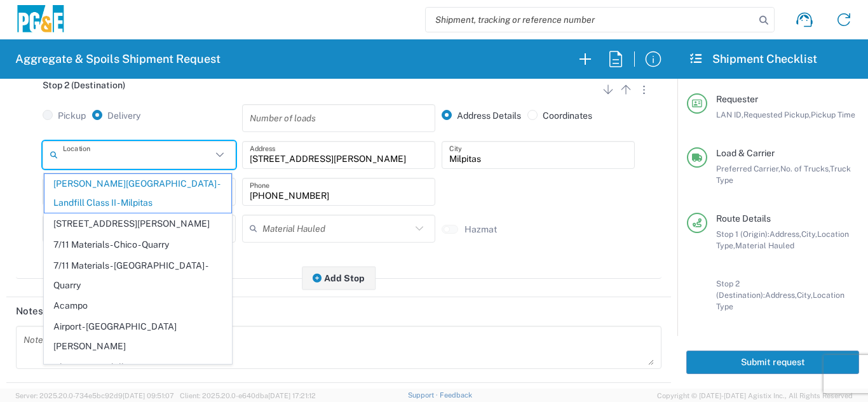
click at [185, 160] on input "text" at bounding box center [137, 155] width 149 height 22
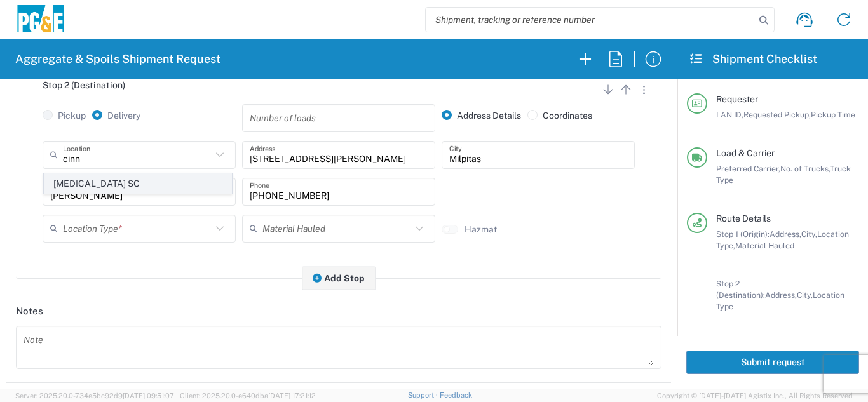
click at [109, 182] on span "[MEDICAL_DATA] SC" at bounding box center [137, 184] width 187 height 20
type input "[MEDICAL_DATA] SC"
type input "[STREET_ADDRESS]"
type input "[GEOGRAPHIC_DATA][PERSON_NAME]"
type input "Business No Loading Dock"
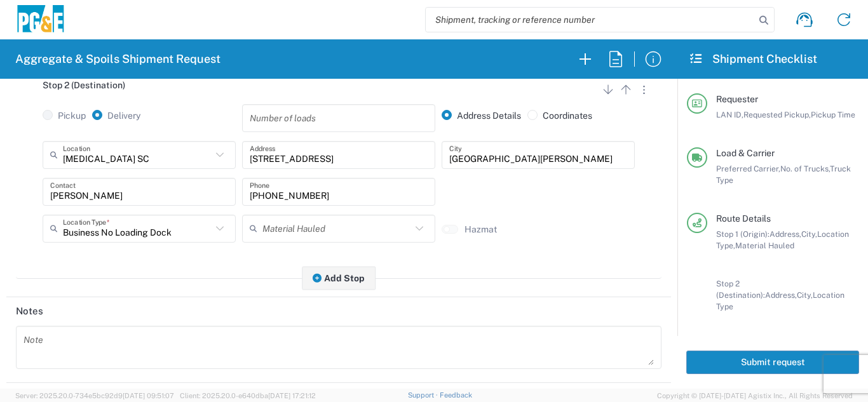
click at [164, 288] on main "Stop 1 (Origin) Add Stop Above Add Stop Below Remove Stop Pickup Delivery Addre…" at bounding box center [338, 79] width 665 height 425
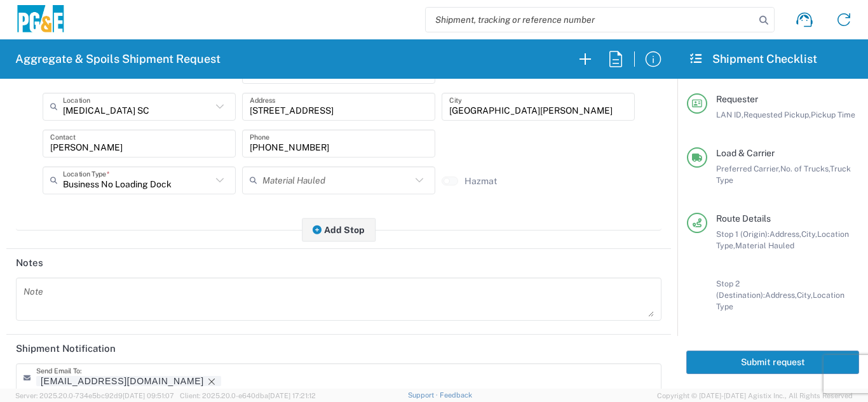
scroll to position [444, 0]
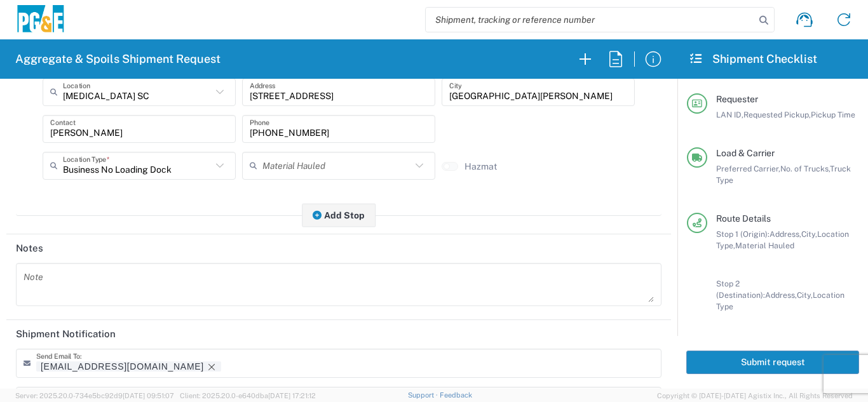
click at [139, 282] on textarea at bounding box center [339, 285] width 631 height 36
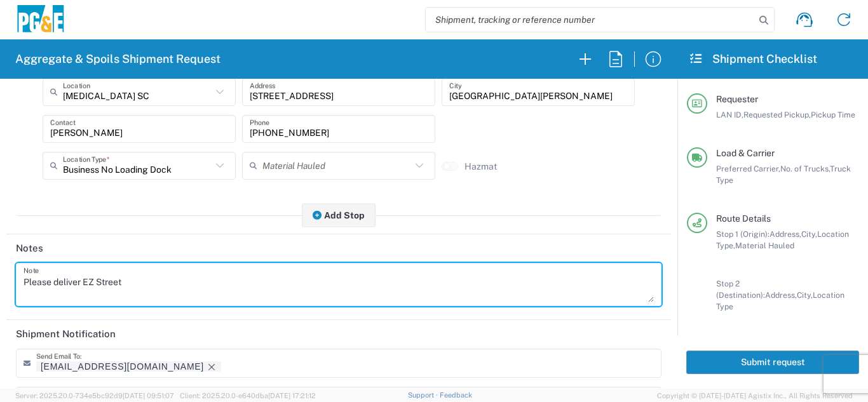
drag, startPoint x: 137, startPoint y: 286, endPoint x: 0, endPoint y: 273, distance: 137.3
click at [0, 273] on form "Requester Information D4A6 LAN ID * [DATE] × Requested Pickup * Cancel Apply 06…" at bounding box center [339, 234] width 678 height 310
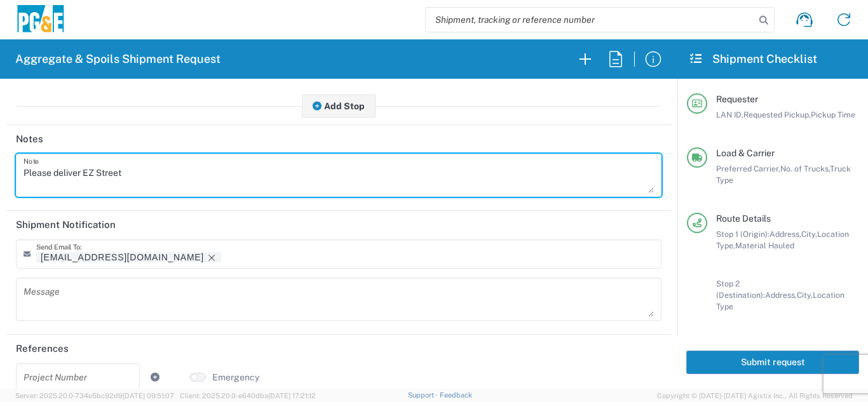
scroll to position [571, 0]
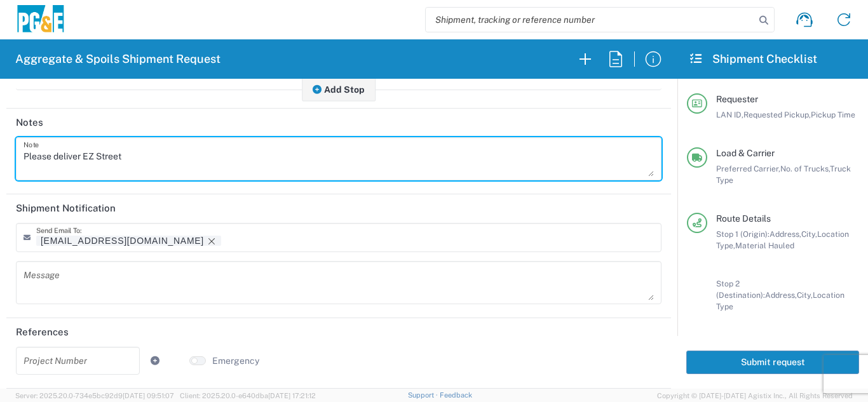
type textarea "Please deliver EZ Street"
click at [100, 280] on textarea at bounding box center [339, 283] width 631 height 36
paste textarea "Please deliver EZ Street"
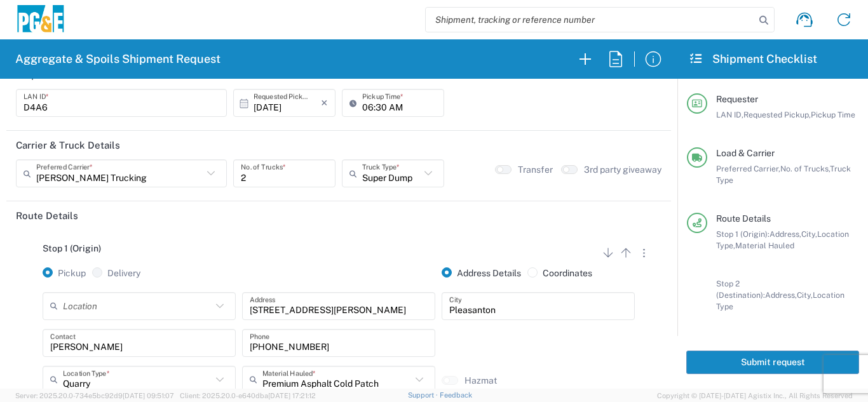
scroll to position [0, 0]
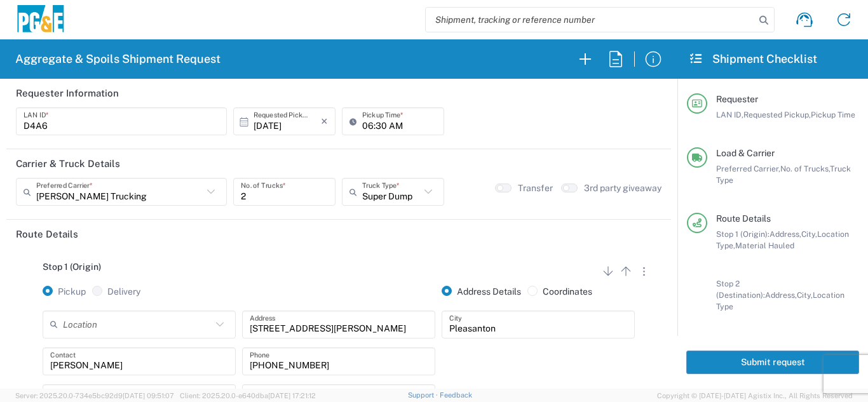
type textarea "Please deliver EZ Street"
click at [742, 351] on button "Submit request" at bounding box center [773, 363] width 173 height 24
